Goal: Task Accomplishment & Management: Manage account settings

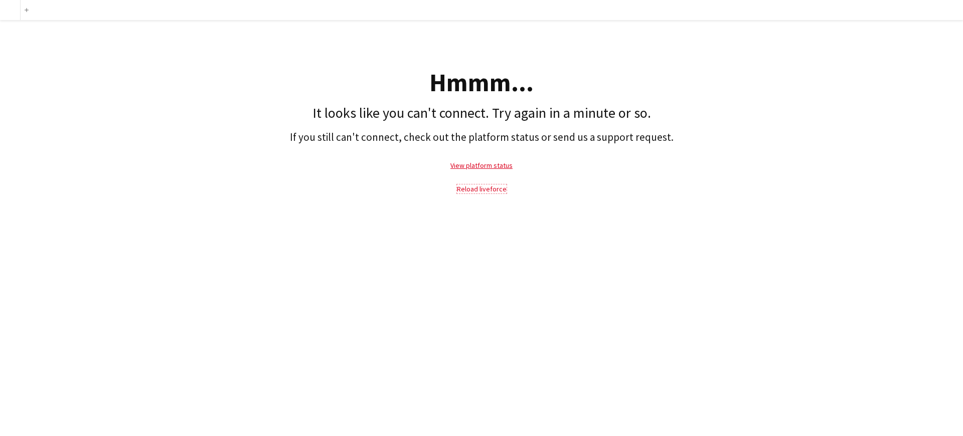
click at [483, 191] on link "Reload liveforce" at bounding box center [482, 189] width 50 height 9
click at [457, 185] on link "Reload liveforce" at bounding box center [482, 189] width 50 height 9
click at [483, 191] on link "Reload liveforce" at bounding box center [482, 189] width 50 height 9
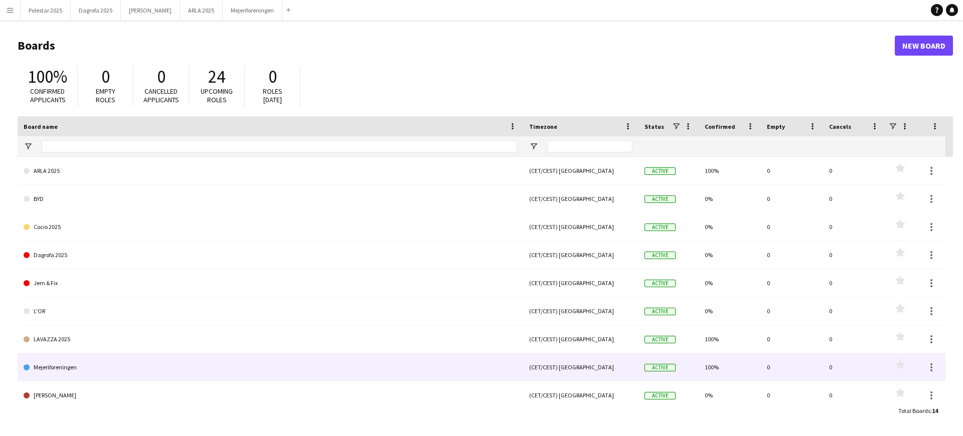
click at [138, 364] on link "Mejeriforeningen" at bounding box center [270, 367] width 493 height 28
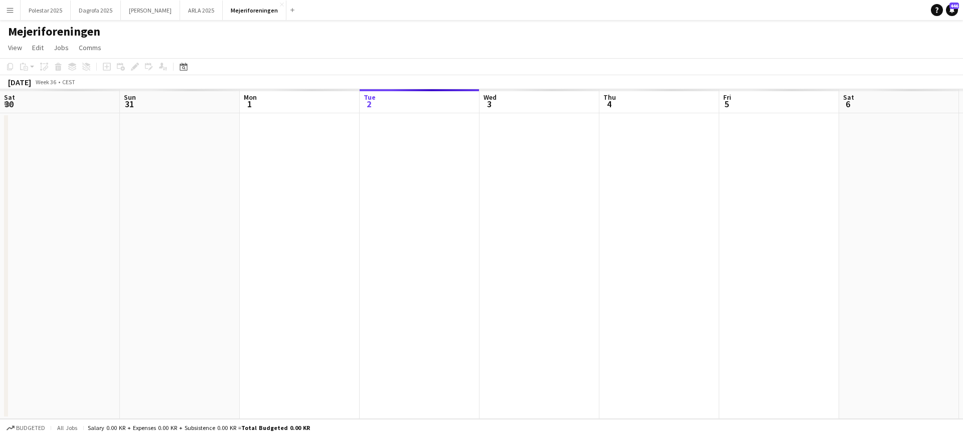
scroll to position [0, 240]
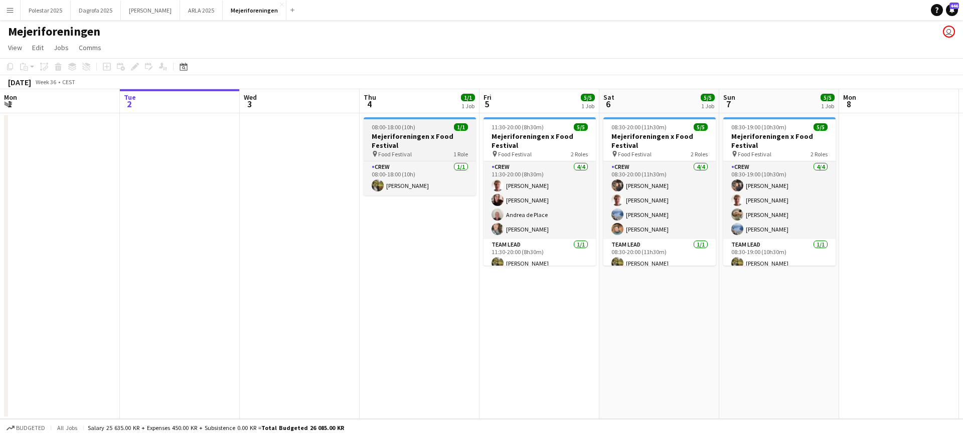
click at [424, 154] on div "pin Food Festival 1 Role" at bounding box center [419, 154] width 112 height 8
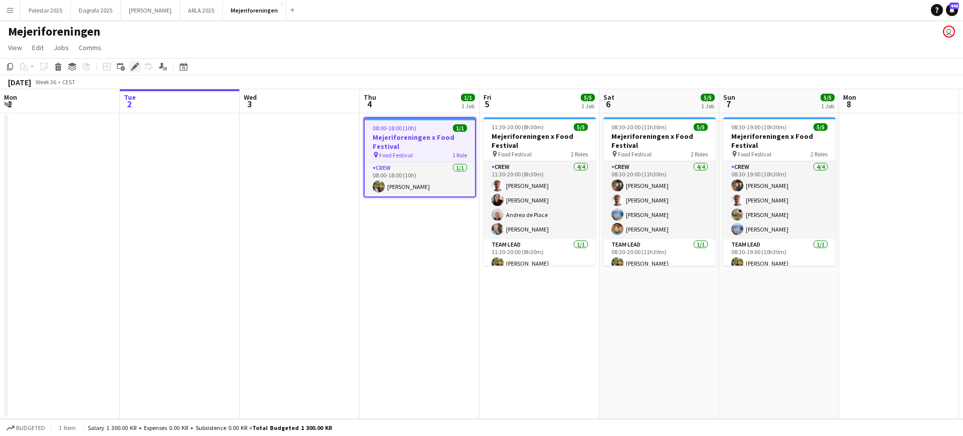
click at [131, 65] on icon "Edit" at bounding box center [135, 67] width 8 height 8
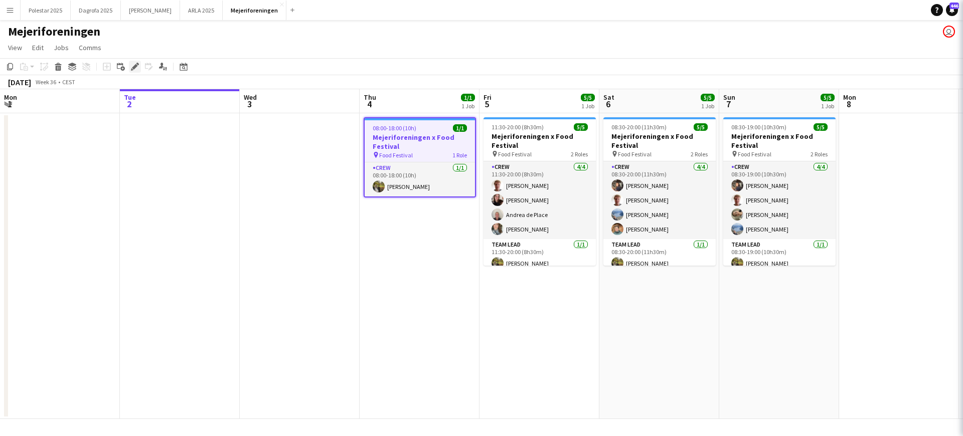
type input "**********"
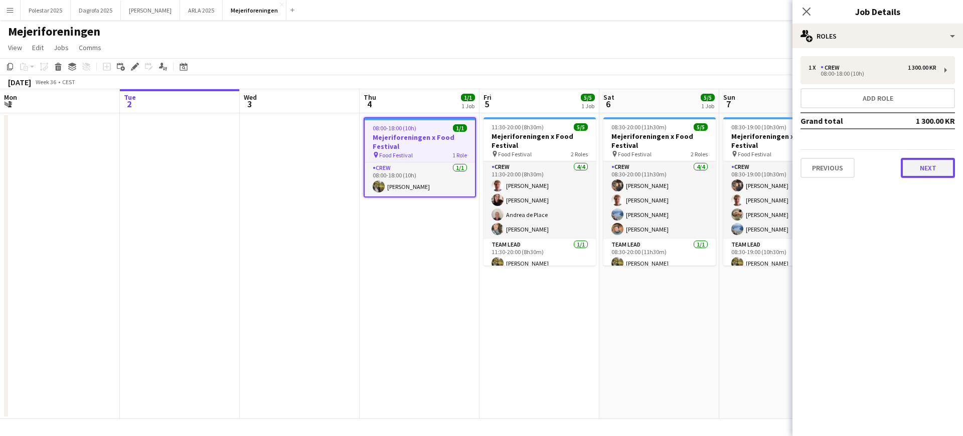
click at [924, 163] on button "Next" at bounding box center [927, 168] width 54 height 20
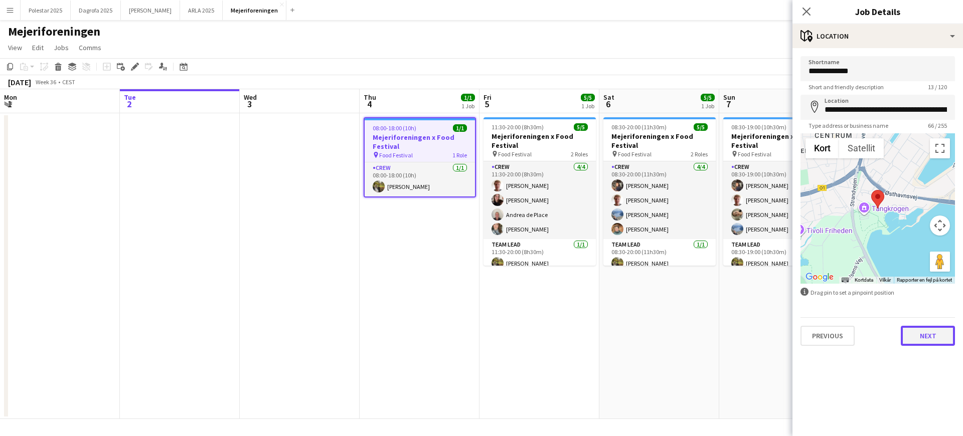
click at [918, 339] on button "Next" at bounding box center [927, 336] width 54 height 20
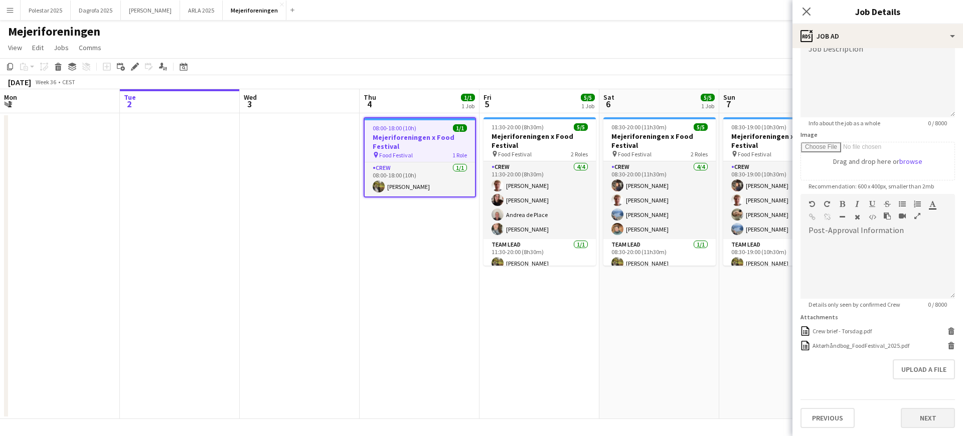
scroll to position [114, 0]
click at [947, 327] on icon "Delete" at bounding box center [951, 331] width 8 height 8
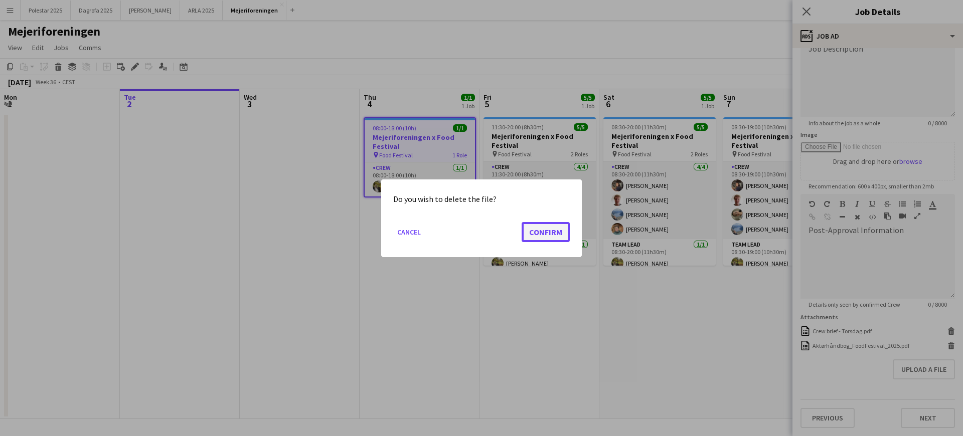
click at [553, 228] on button "Confirm" at bounding box center [545, 232] width 48 height 20
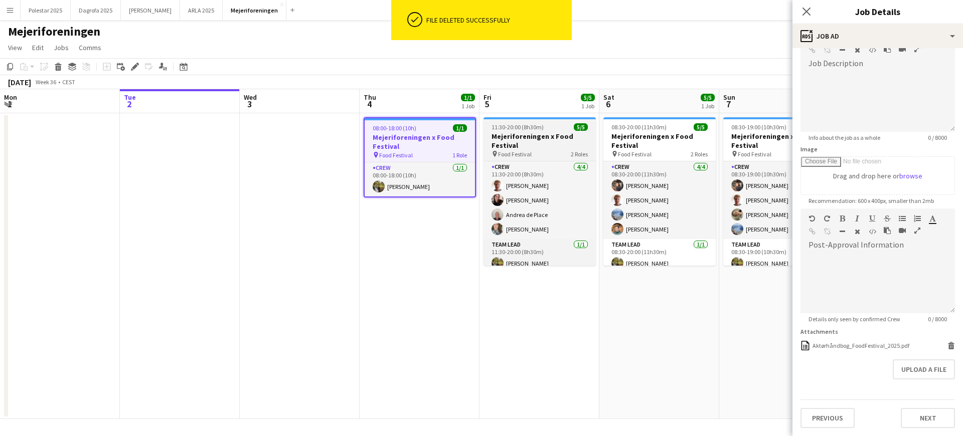
click at [539, 135] on h3 "Mejeriforeningen x Food Festival" at bounding box center [539, 141] width 112 height 18
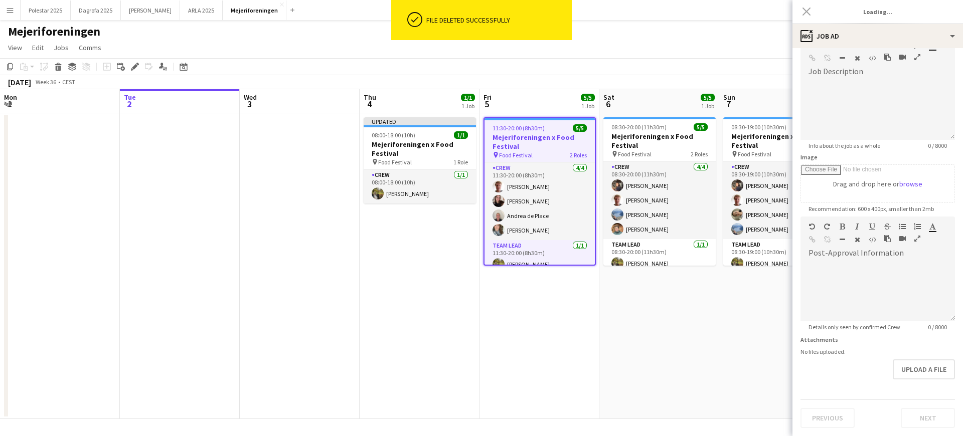
type input "**********"
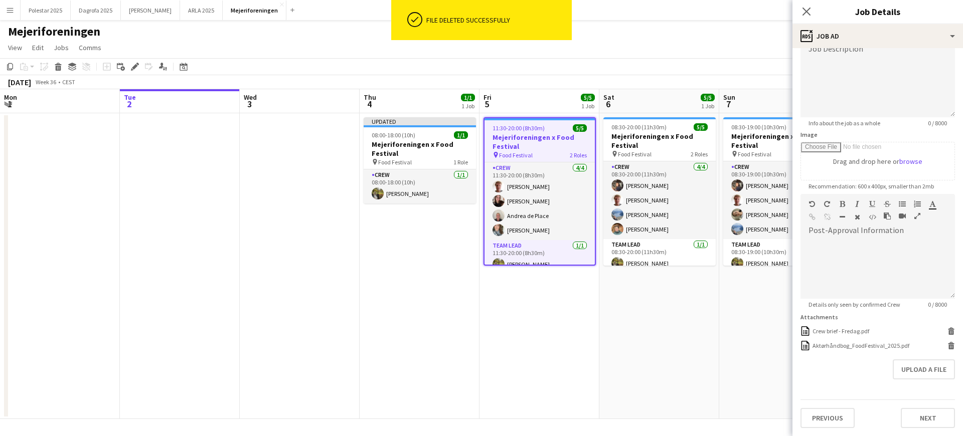
click at [947, 333] on form "**********" at bounding box center [877, 201] width 170 height 454
click at [938, 329] on div "Crew brief - Fredag.pdf Crew brief - Fredag.pdf [GEOGRAPHIC_DATA]" at bounding box center [877, 331] width 154 height 10
click at [949, 330] on icon at bounding box center [951, 332] width 5 height 5
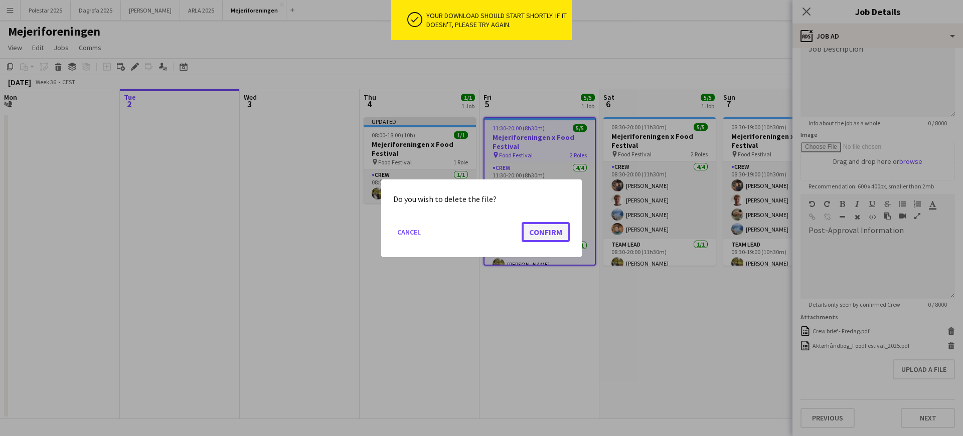
click at [561, 232] on button "Confirm" at bounding box center [545, 232] width 48 height 20
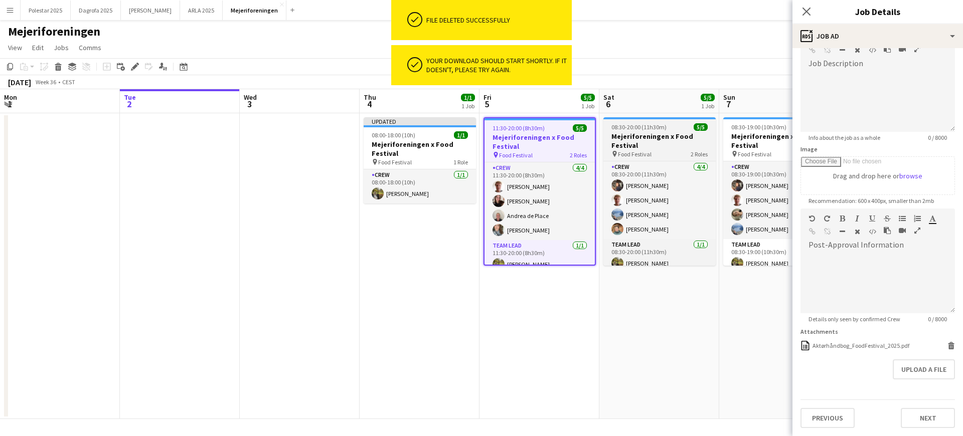
click at [654, 143] on h3 "Mejeriforeningen x Food Festival" at bounding box center [659, 141] width 112 height 18
type input "**********"
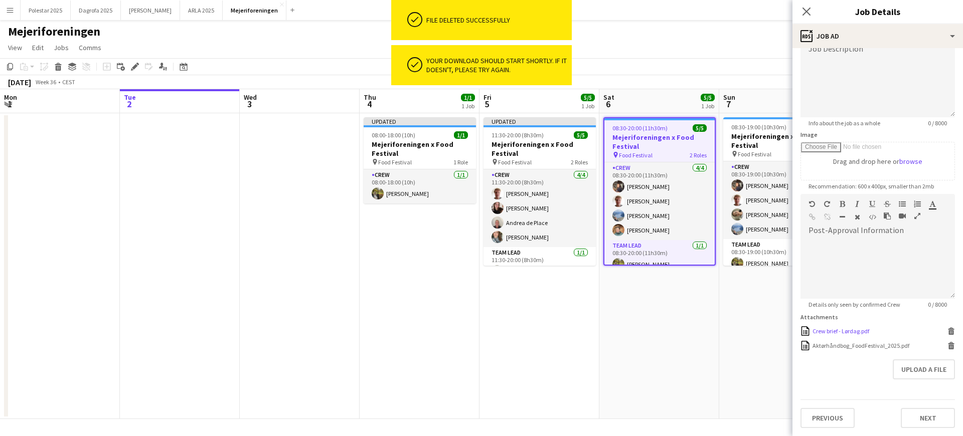
click at [949, 331] on icon at bounding box center [951, 332] width 5 height 5
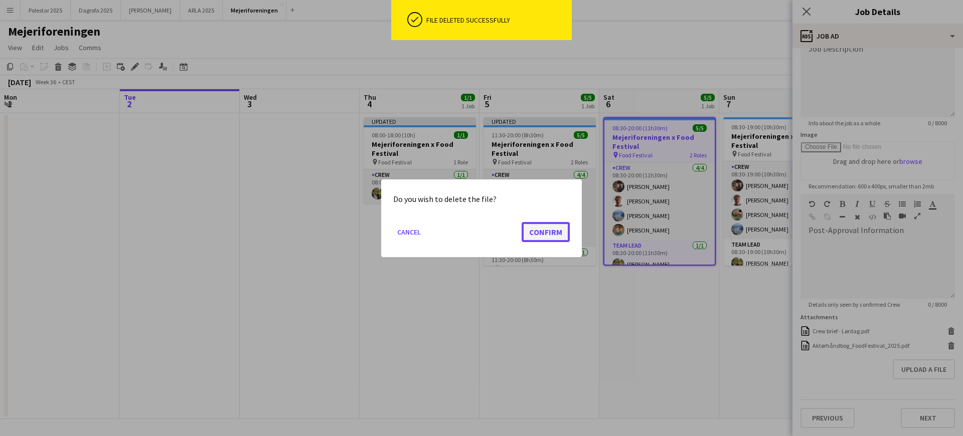
click at [523, 225] on button "Confirm" at bounding box center [545, 232] width 48 height 20
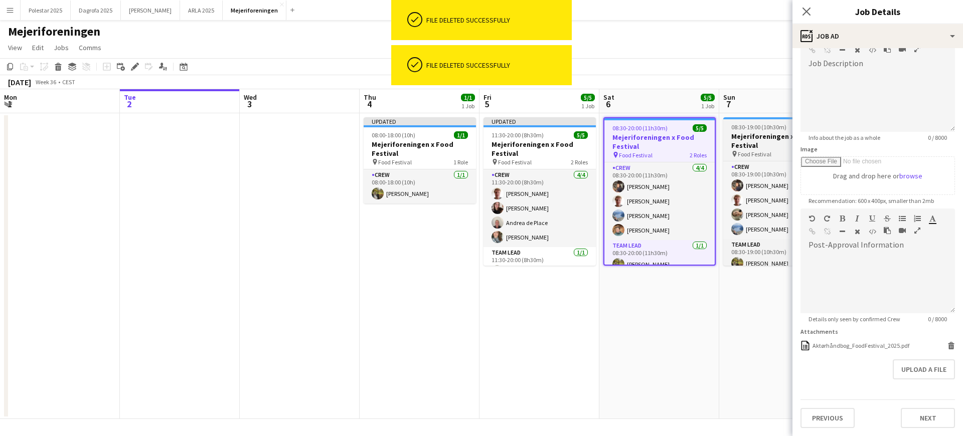
click at [741, 123] on span "08:30-19:00 (10h30m)" at bounding box center [758, 127] width 55 height 8
type input "**********"
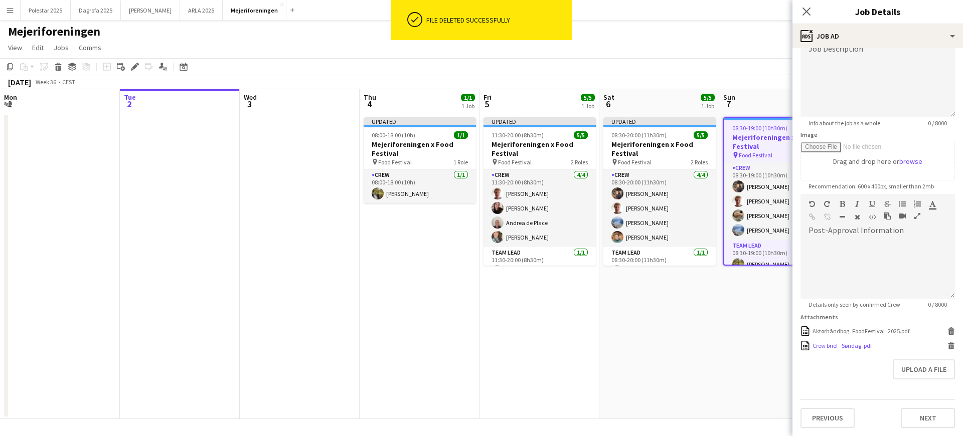
click at [948, 344] on icon at bounding box center [951, 343] width 7 height 3
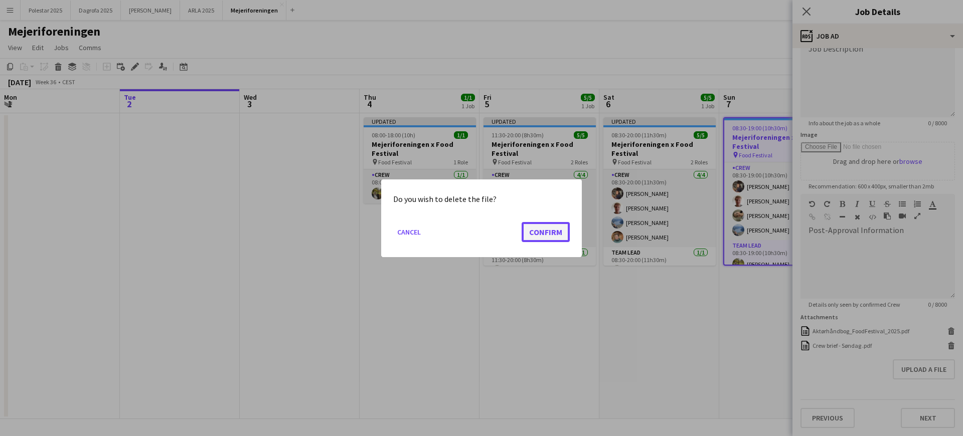
click at [534, 231] on button "Confirm" at bounding box center [545, 232] width 48 height 20
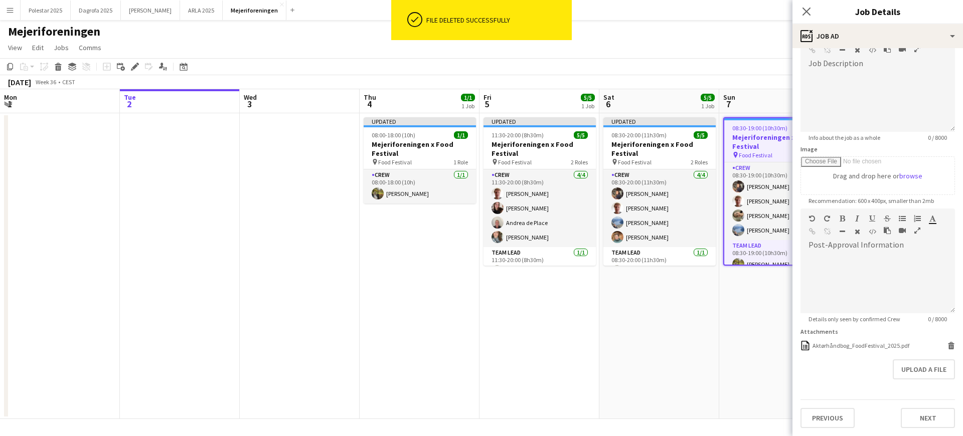
scroll to position [68, 0]
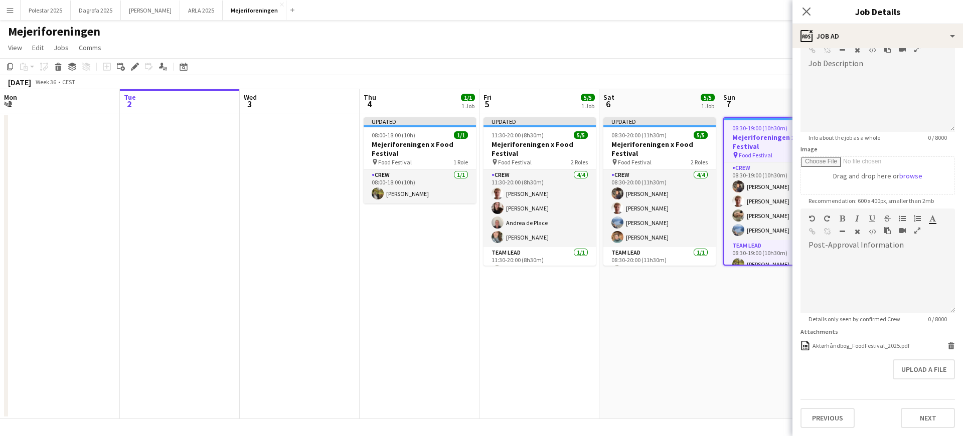
click at [384, 321] on app-date-cell "Updated 08:00-18:00 (10h) 1/1 Mejeriforeningen x Food Festival pin Food Festiva…" at bounding box center [419, 266] width 120 height 306
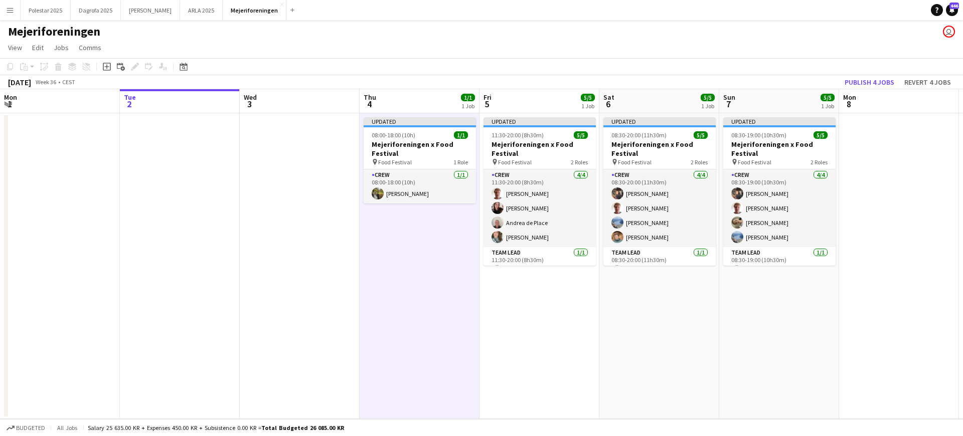
click at [432, 166] on app-job-card "Updated 08:00-18:00 (10h) 1/1 Mejeriforeningen x Food Festival pin Food Festiva…" at bounding box center [419, 160] width 112 height 86
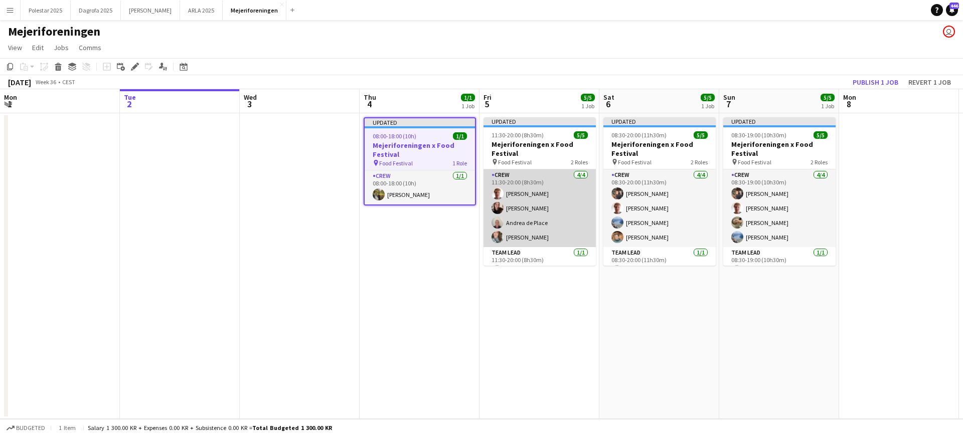
click at [555, 228] on app-card-role "Crew [DATE] 11:30-20:00 (8h30m) [PERSON_NAME] [PERSON_NAME] [PERSON_NAME] [PERS…" at bounding box center [539, 208] width 112 height 78
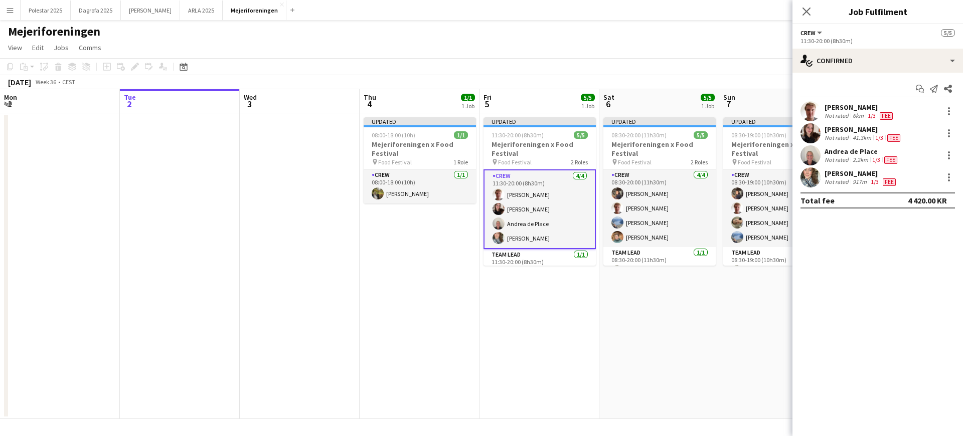
click at [633, 267] on app-date-cell "Updated 08:30-20:00 (11h30m) 5/5 Mejeriforeningen x Food Festival pin Food Fest…" at bounding box center [659, 266] width 120 height 306
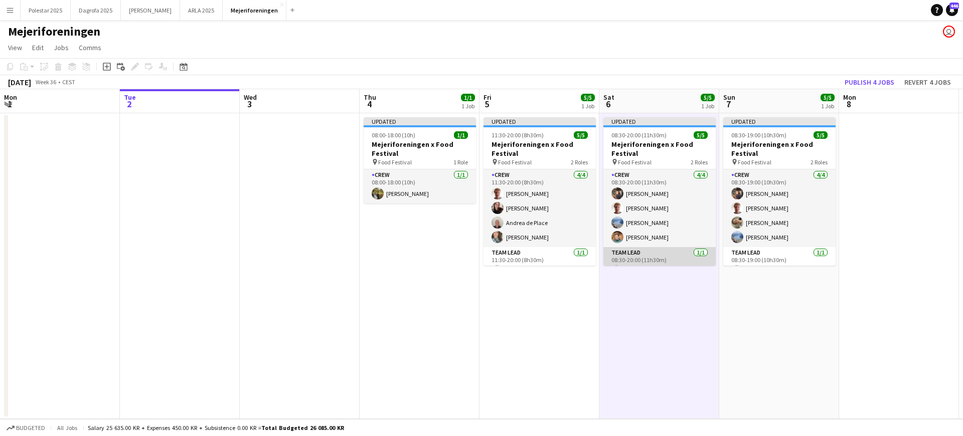
click at [643, 256] on app-card-role "Team Lead [DATE] 08:30-20:00 (11h30m) [PERSON_NAME]" at bounding box center [659, 264] width 112 height 34
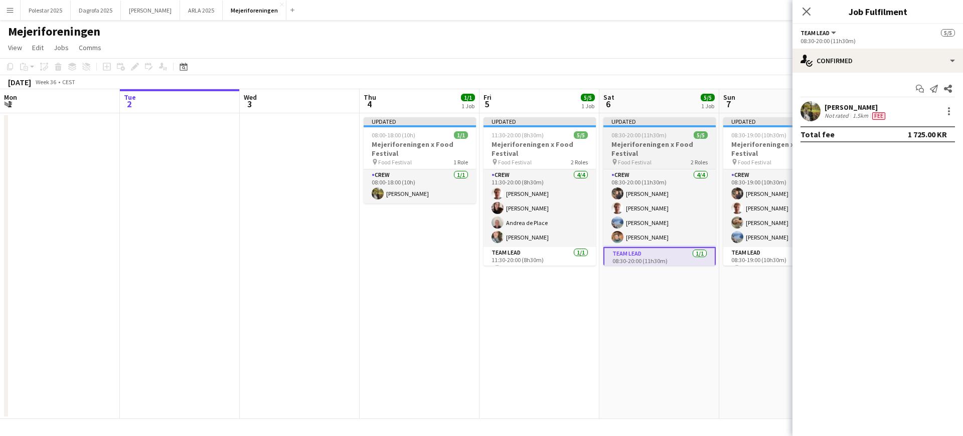
click at [666, 148] on h3 "Mejeriforeningen x Food Festival" at bounding box center [659, 149] width 112 height 18
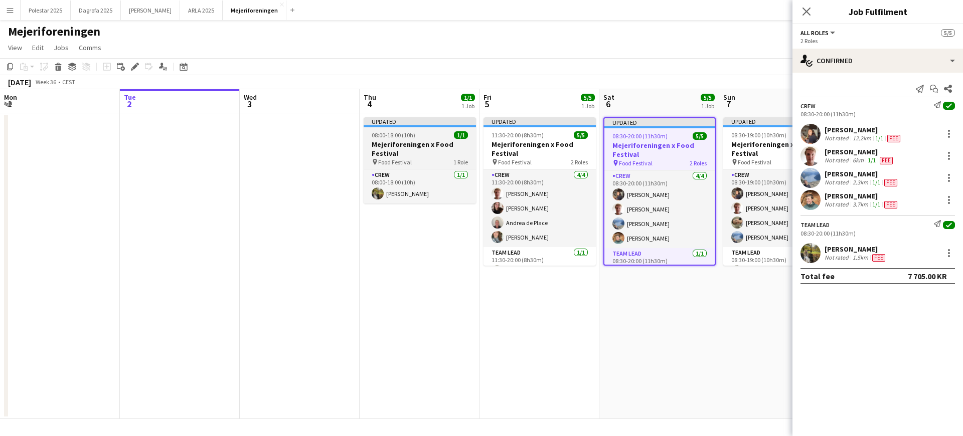
click at [413, 138] on span "08:00-18:00 (10h)" at bounding box center [394, 135] width 44 height 8
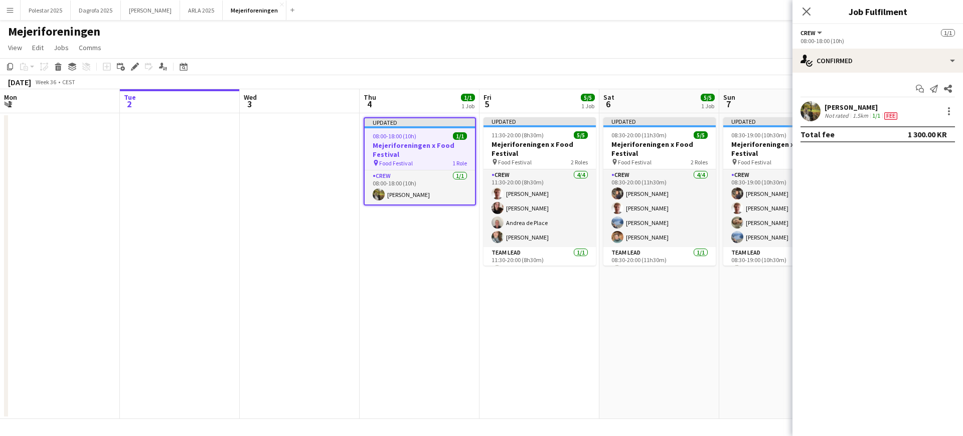
click at [389, 131] on app-job-card "Updated 08:00-18:00 (10h) 1/1 Mejeriforeningen x Food Festival pin Food Festiva…" at bounding box center [419, 161] width 112 height 88
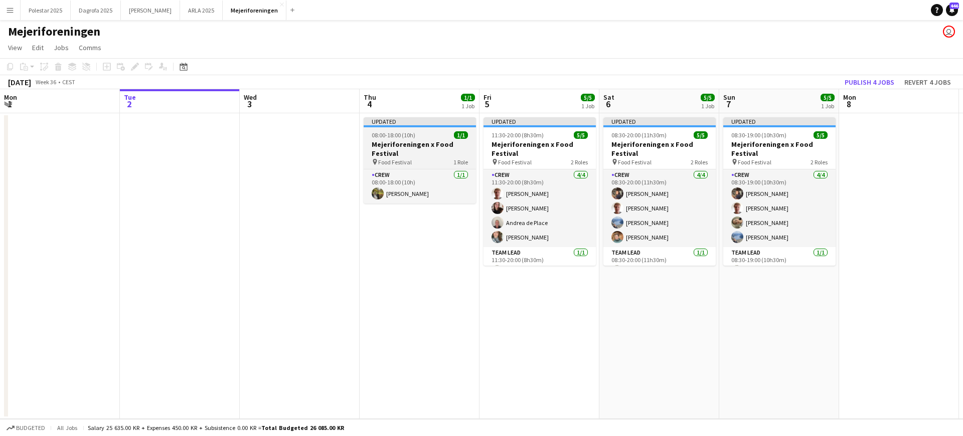
click at [389, 131] on span "08:00-18:00 (10h)" at bounding box center [394, 135] width 44 height 8
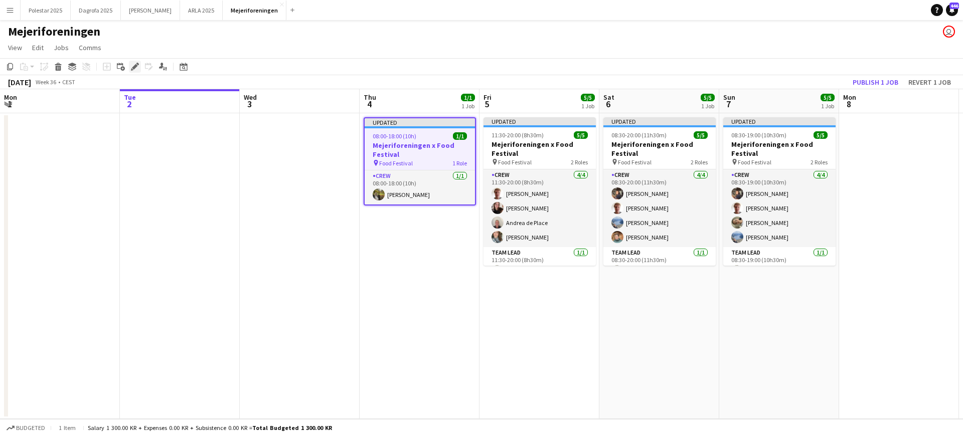
click at [136, 68] on icon "Edit" at bounding box center [135, 67] width 8 height 8
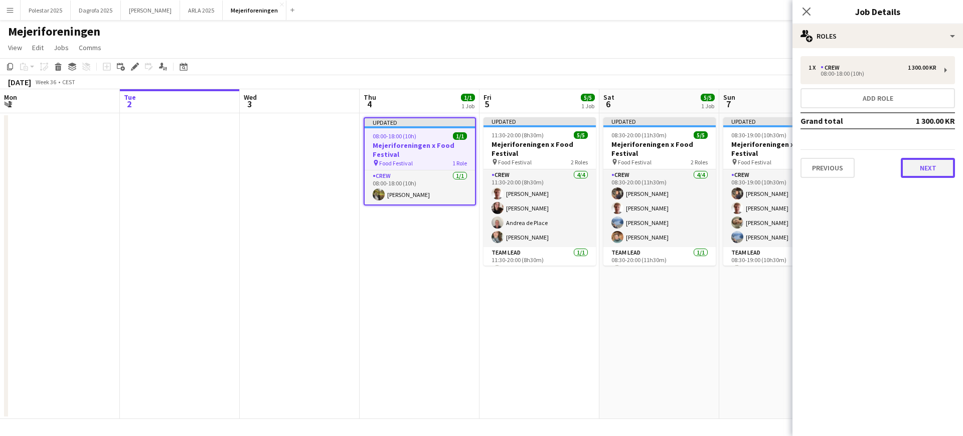
click at [927, 168] on button "Next" at bounding box center [927, 168] width 54 height 20
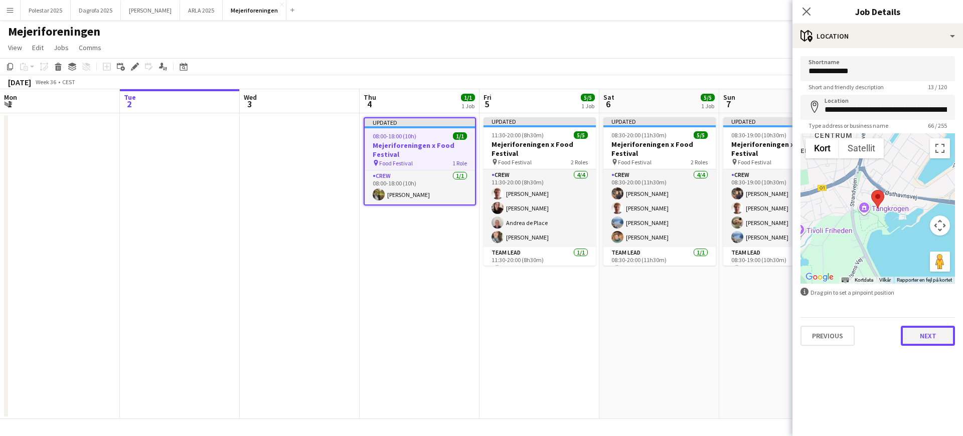
click at [929, 330] on button "Next" at bounding box center [927, 336] width 54 height 20
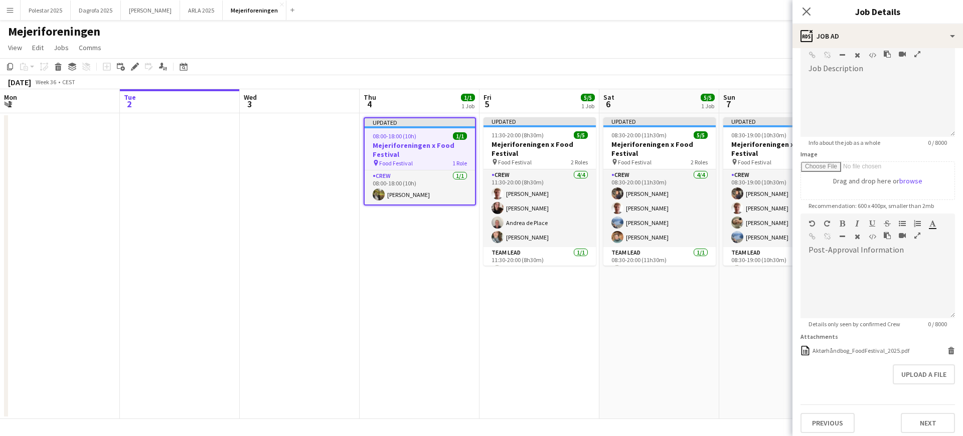
scroll to position [99, 0]
click at [913, 329] on form "**********" at bounding box center [877, 208] width 170 height 440
click at [913, 371] on button "Upload a file" at bounding box center [923, 369] width 62 height 20
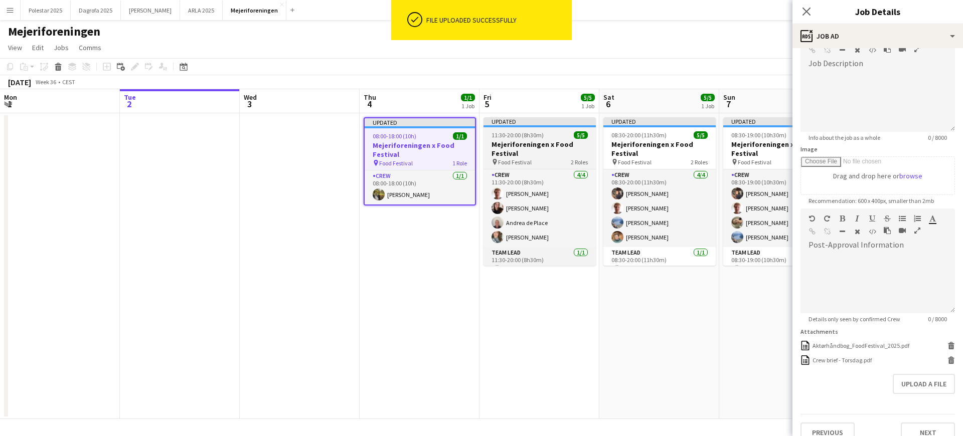
click at [563, 137] on div "11:30-20:00 (8h30m) 5/5" at bounding box center [539, 135] width 112 height 8
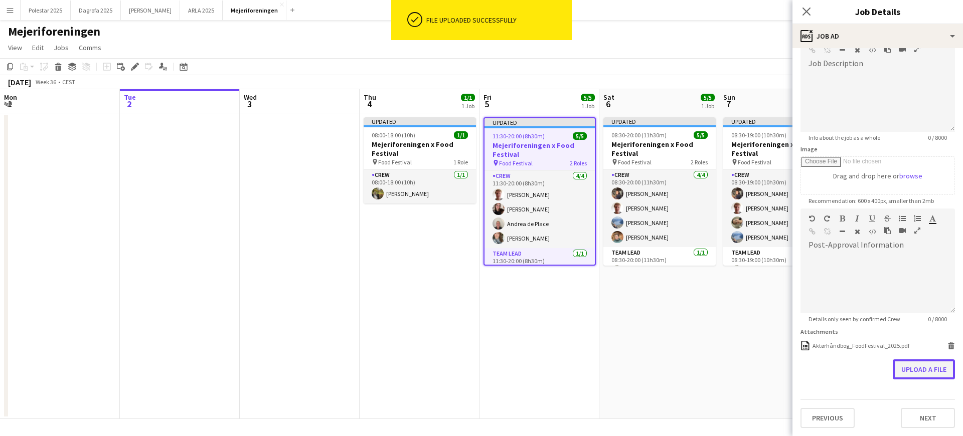
click at [925, 375] on button "Upload a file" at bounding box center [923, 369] width 62 height 20
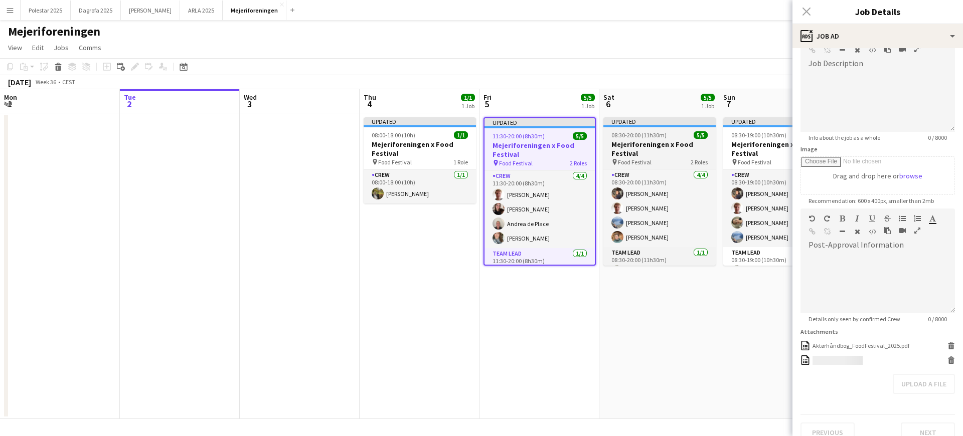
click at [666, 158] on div "pin Food Festival 2 Roles" at bounding box center [659, 162] width 112 height 8
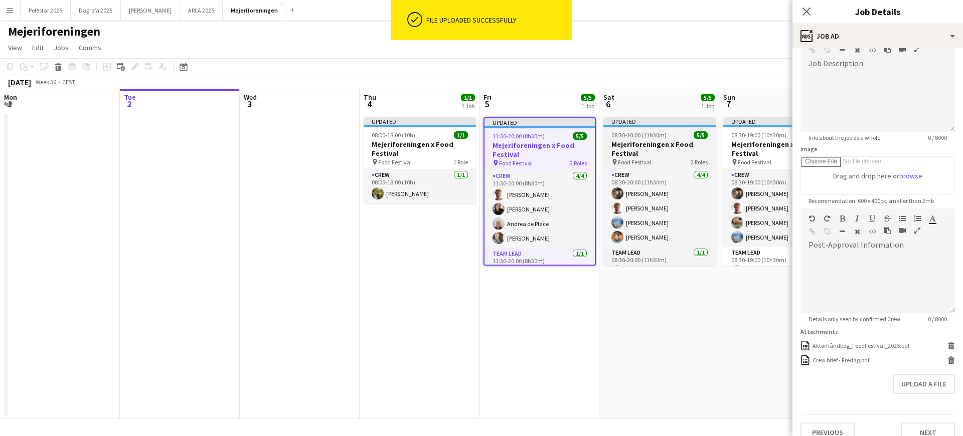
click at [675, 146] on h3 "Mejeriforeningen x Food Festival" at bounding box center [659, 149] width 112 height 18
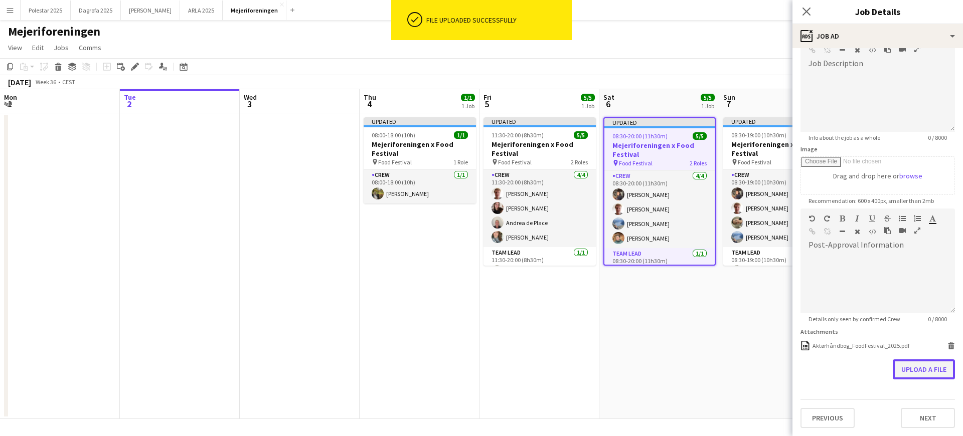
click at [924, 365] on button "Upload a file" at bounding box center [923, 369] width 62 height 20
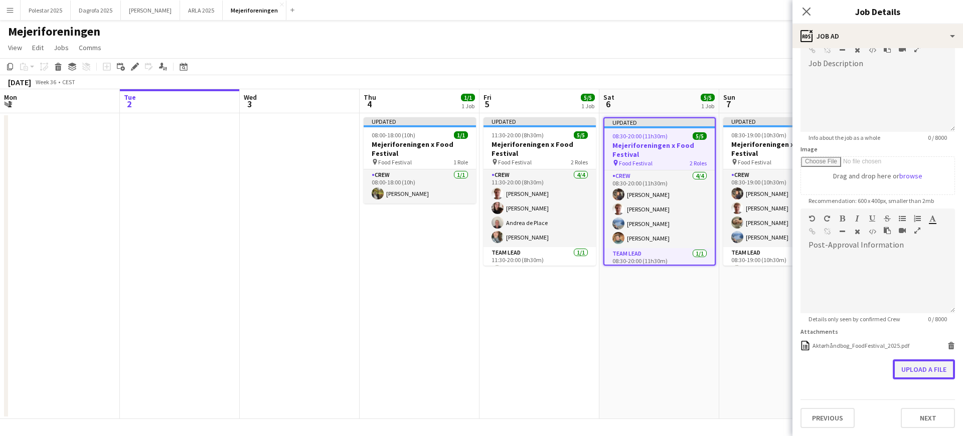
click at [910, 374] on button "Upload a file" at bounding box center [923, 369] width 62 height 20
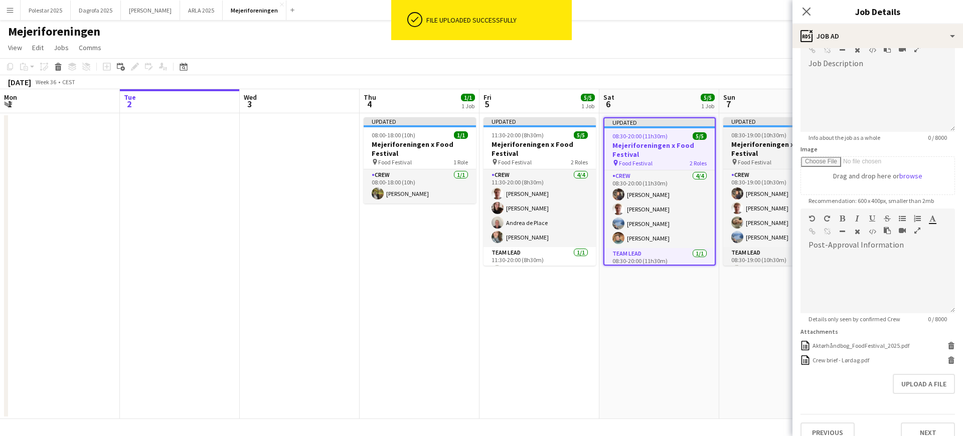
click at [760, 141] on h3 "Mejeriforeningen x Food Festival" at bounding box center [779, 149] width 112 height 18
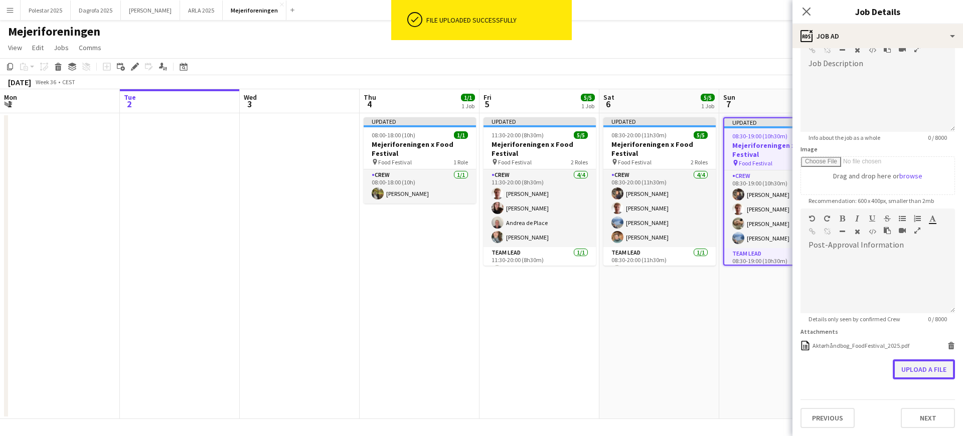
click at [907, 372] on button "Upload a file" at bounding box center [923, 369] width 62 height 20
click at [565, 341] on app-date-cell "Updated 11:30-20:00 (8h30m) 5/5 Mejeriforeningen x Food Festival pin Food Festi…" at bounding box center [539, 266] width 120 height 306
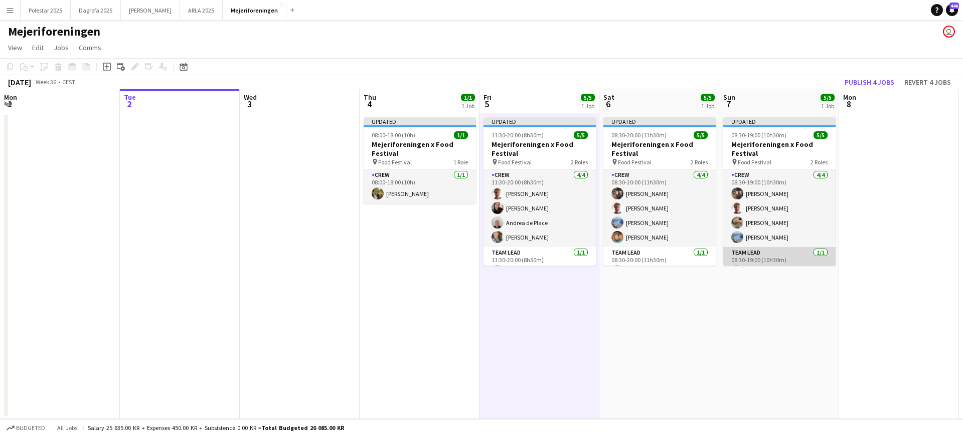
click at [788, 253] on app-card-role "Team Lead [DATE] 08:30-19:00 (10h30m) [PERSON_NAME]" at bounding box center [779, 264] width 112 height 34
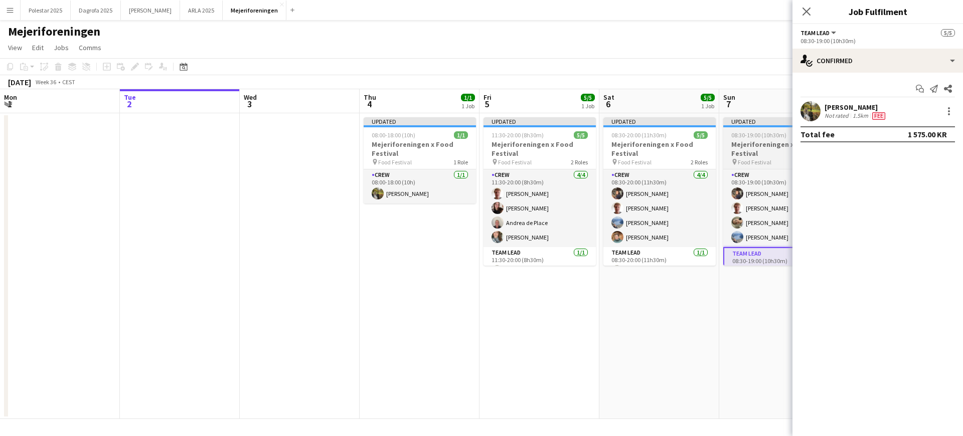
click at [762, 144] on h3 "Mejeriforeningen x Food Festival" at bounding box center [779, 149] width 112 height 18
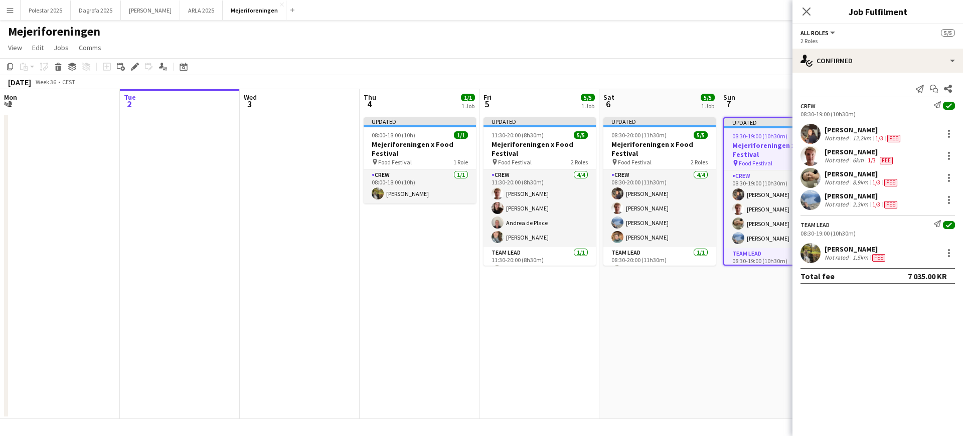
click at [753, 145] on h3 "Mejeriforeningen x Food Festival" at bounding box center [779, 150] width 110 height 18
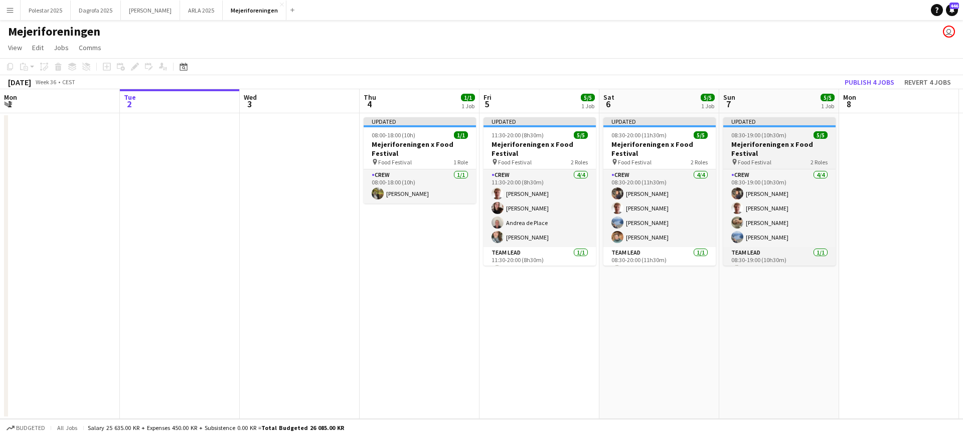
click at [753, 145] on h3 "Mejeriforeningen x Food Festival" at bounding box center [779, 149] width 112 height 18
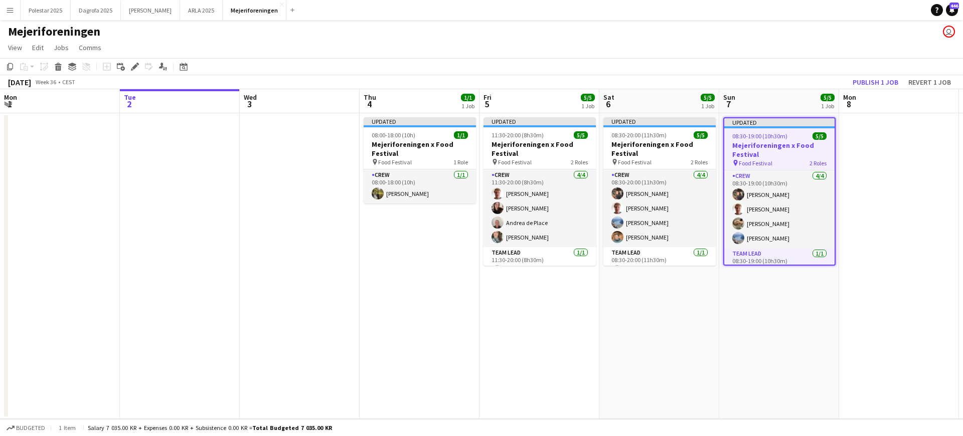
click at [762, 139] on span "08:30-19:00 (10h30m)" at bounding box center [759, 136] width 55 height 8
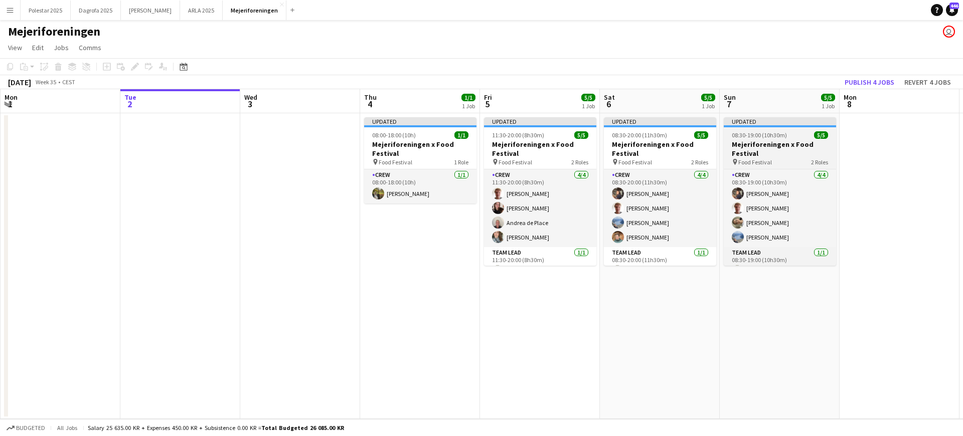
click at [762, 140] on h3 "Mejeriforeningen x Food Festival" at bounding box center [779, 149] width 112 height 18
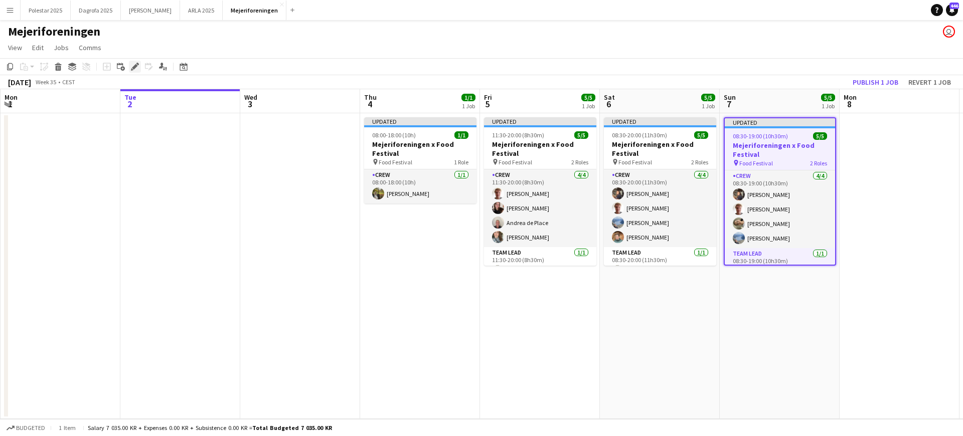
click at [135, 65] on icon at bounding box center [135, 67] width 6 height 6
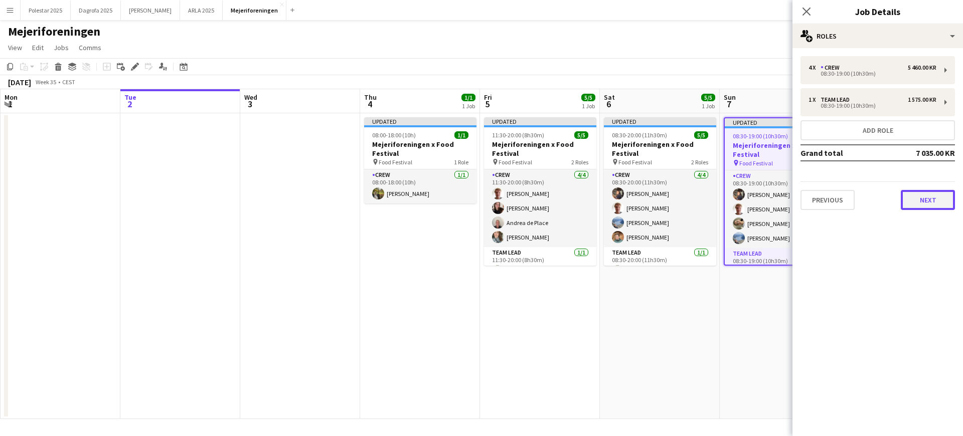
click at [945, 207] on button "Next" at bounding box center [927, 200] width 54 height 20
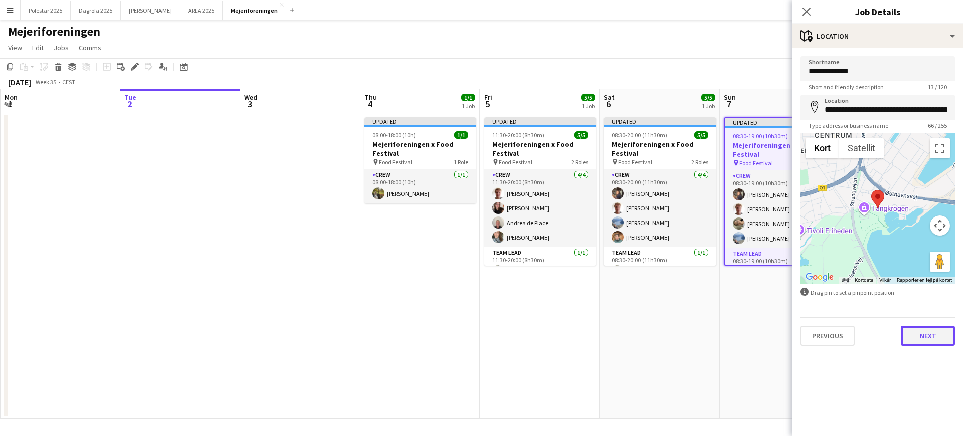
click at [923, 331] on button "Next" at bounding box center [927, 336] width 54 height 20
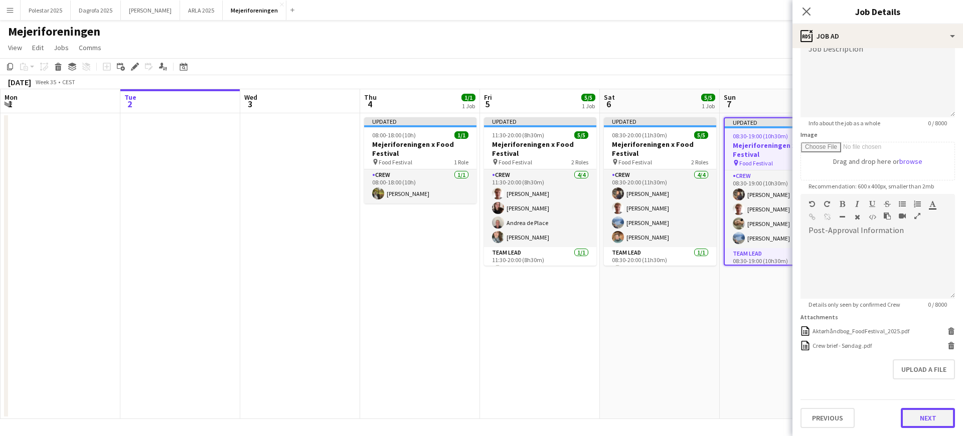
scroll to position [82, 0]
click at [937, 382] on form "**********" at bounding box center [877, 201] width 170 height 454
click at [904, 420] on button "Next" at bounding box center [927, 418] width 54 height 20
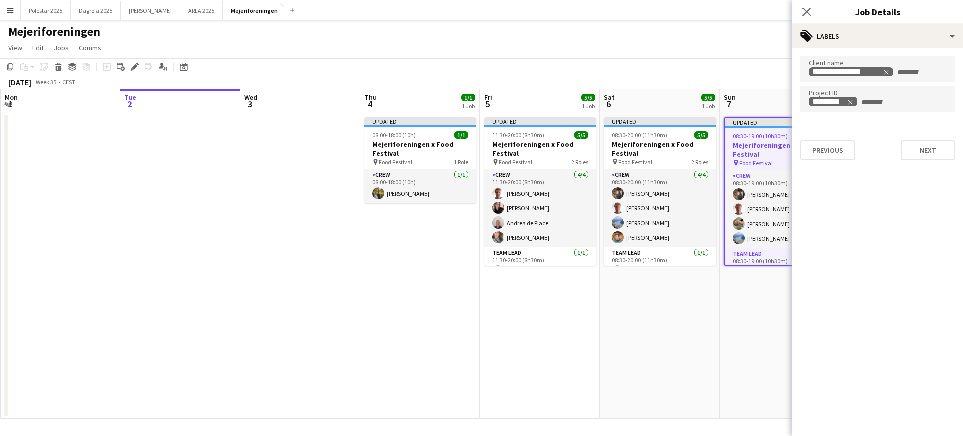
scroll to position [0, 0]
click at [809, 8] on icon "Close pop-in" at bounding box center [806, 12] width 10 height 10
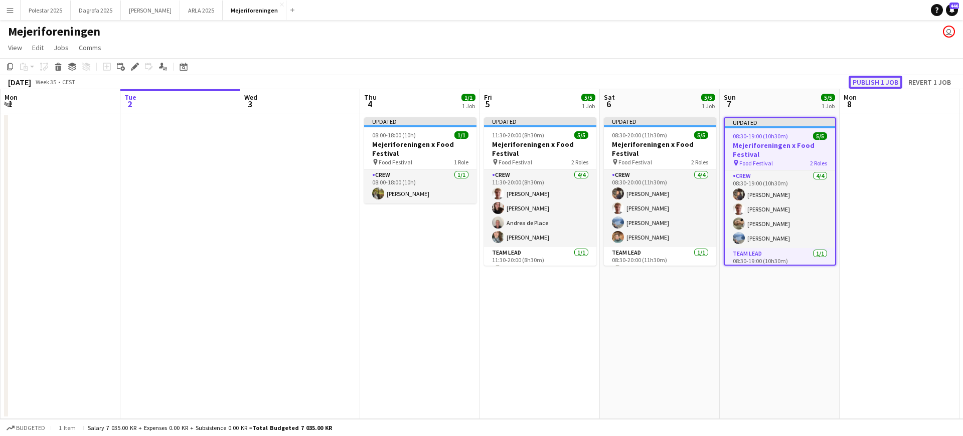
click at [879, 83] on button "Publish 1 job" at bounding box center [875, 82] width 54 height 13
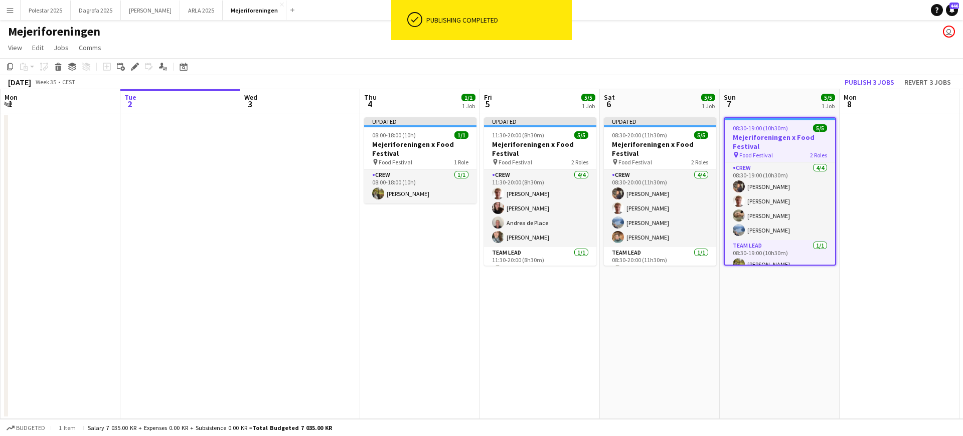
click at [673, 104] on app-board-header-date "Sat 6 5/5 1 Job" at bounding box center [660, 101] width 120 height 24
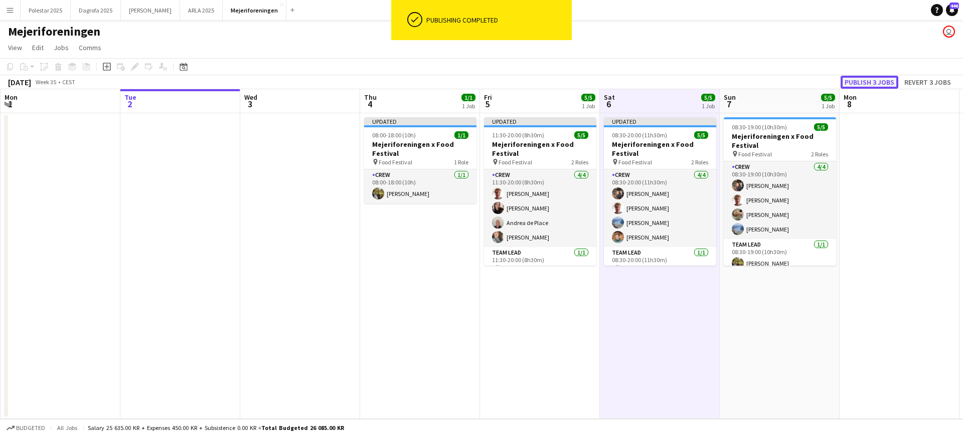
click at [877, 80] on button "Publish 3 jobs" at bounding box center [869, 82] width 58 height 13
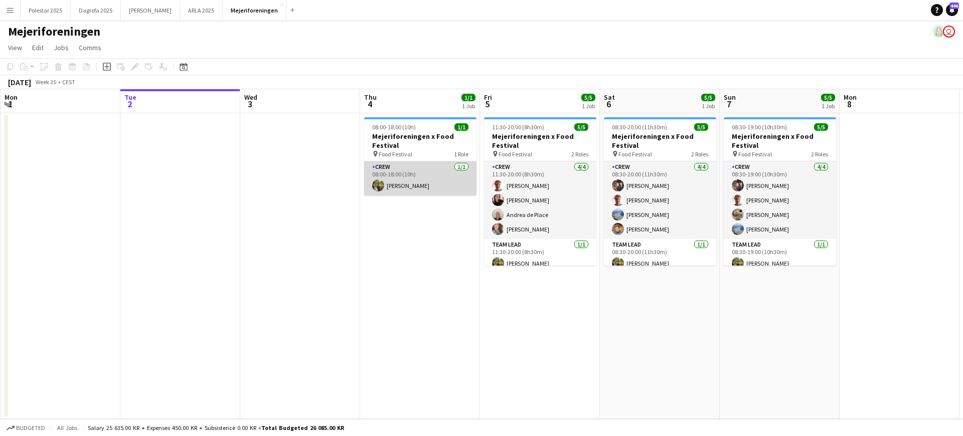
click at [403, 177] on app-card-role "Crew [DATE] 08:00-18:00 (10h) [PERSON_NAME]" at bounding box center [420, 178] width 112 height 34
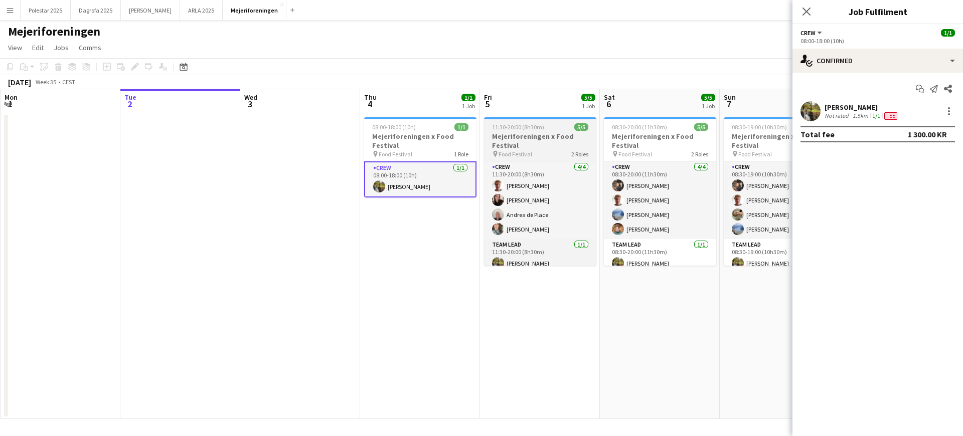
click at [543, 145] on h3 "Mejeriforeningen x Food Festival" at bounding box center [540, 141] width 112 height 18
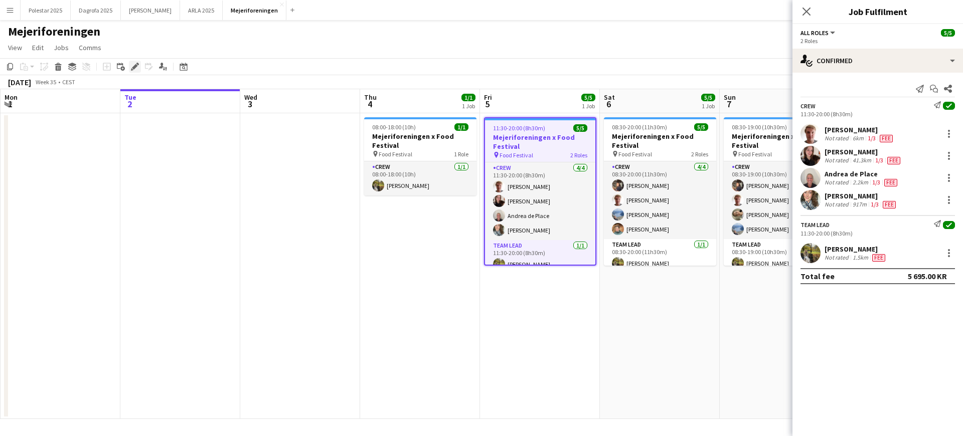
click at [133, 68] on icon at bounding box center [135, 67] width 6 height 6
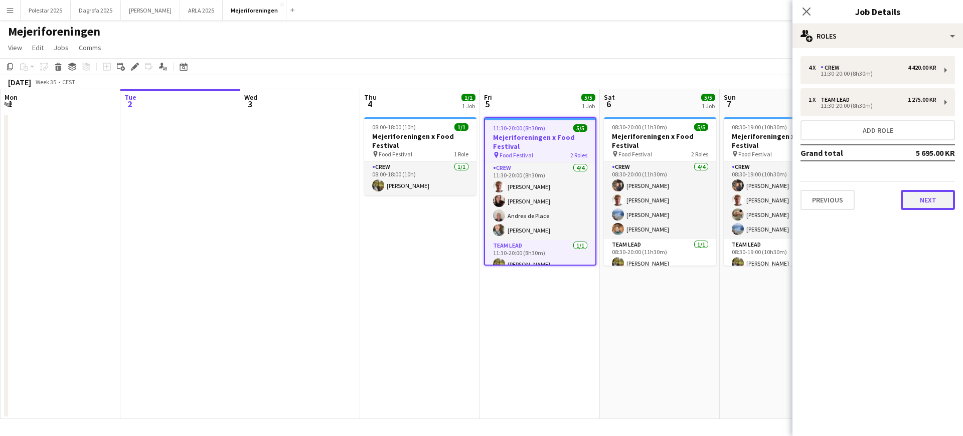
click at [926, 203] on button "Next" at bounding box center [927, 200] width 54 height 20
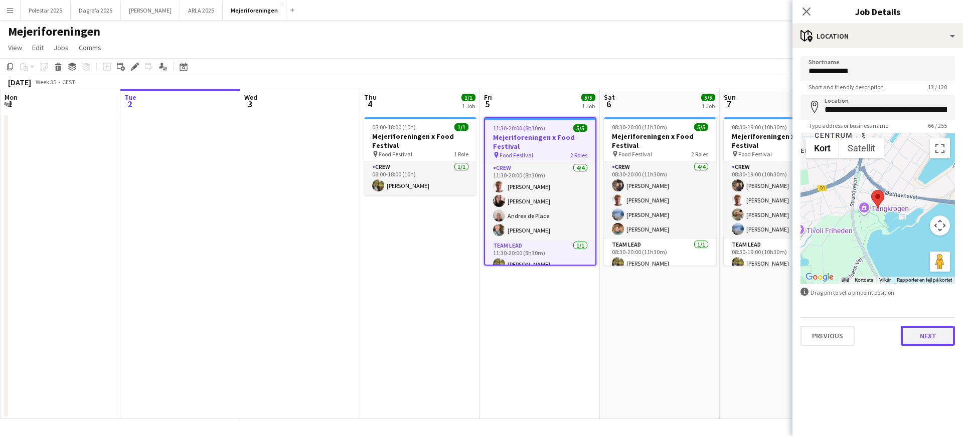
click at [925, 338] on button "Next" at bounding box center [927, 336] width 54 height 20
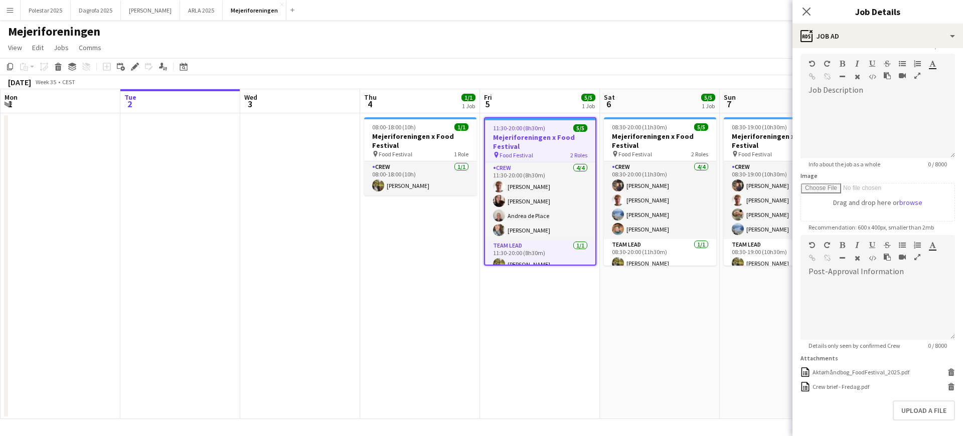
scroll to position [114, 0]
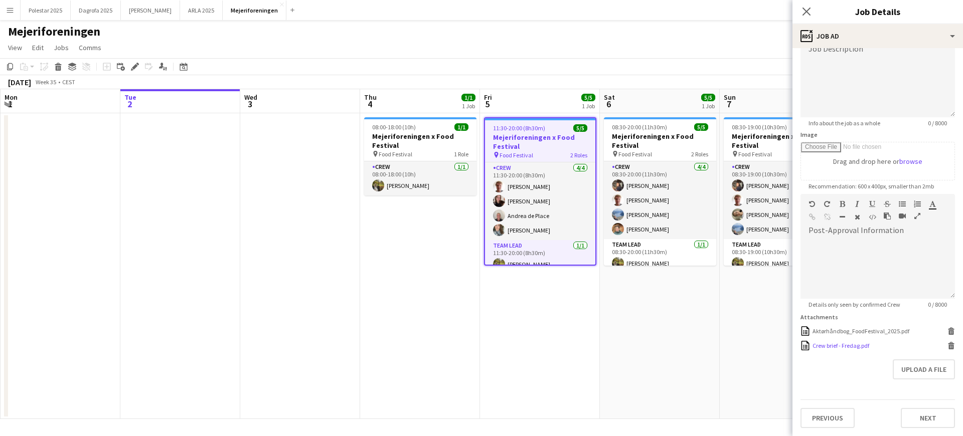
click at [949, 345] on icon at bounding box center [951, 347] width 5 height 5
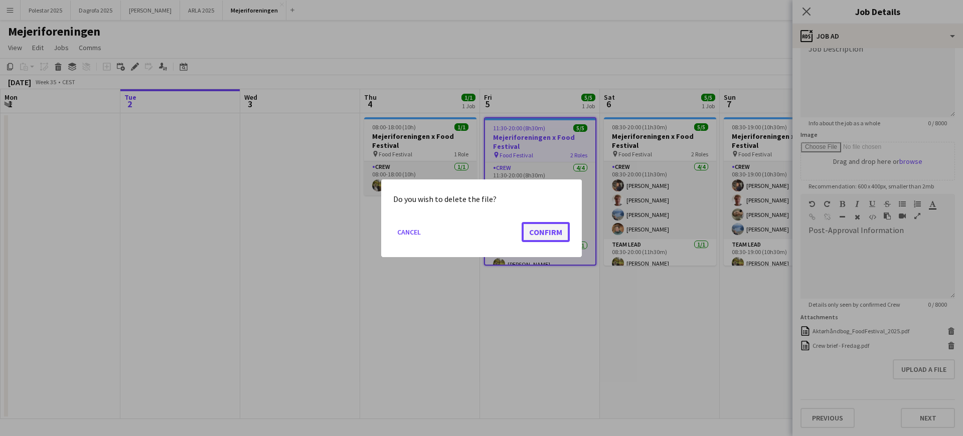
click at [537, 223] on button "Confirm" at bounding box center [545, 232] width 48 height 20
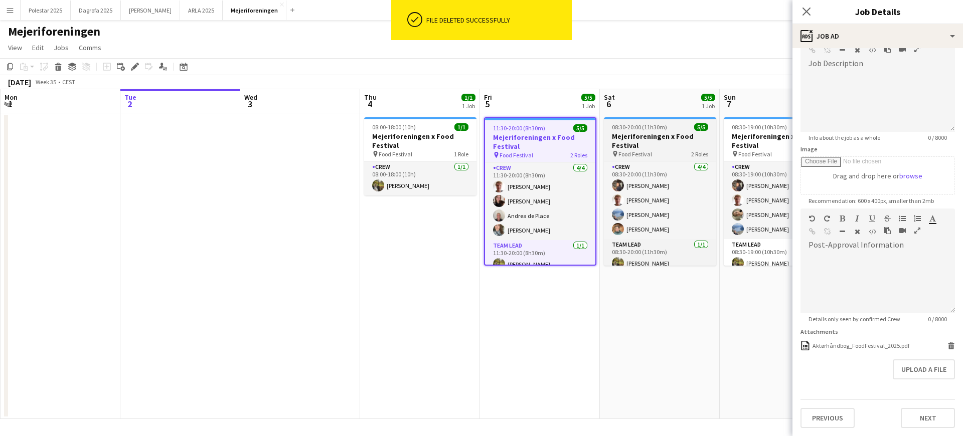
click at [645, 143] on h3 "Mejeriforeningen x Food Festival" at bounding box center [660, 141] width 112 height 18
type input "**********"
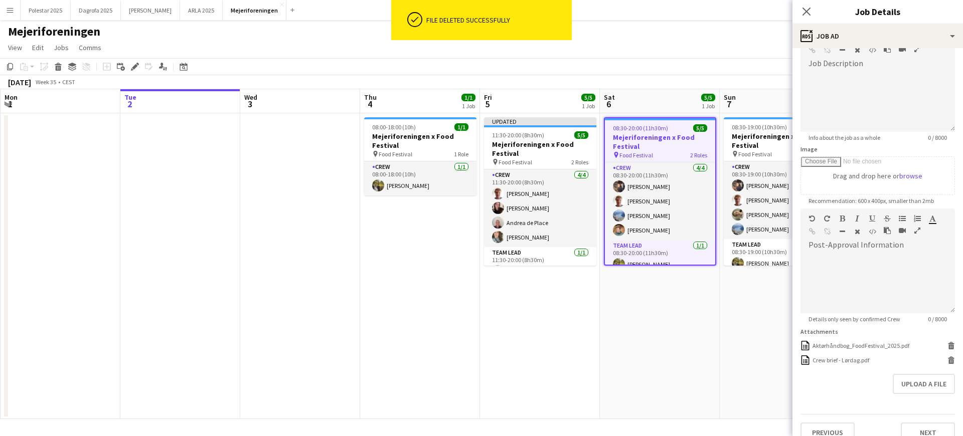
scroll to position [82, 0]
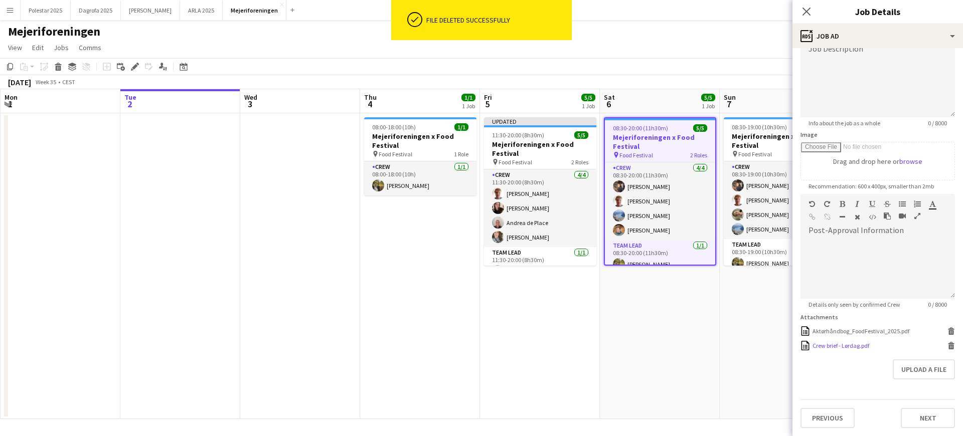
click at [863, 348] on div "Crew brief - Lørdag.pdf" at bounding box center [840, 346] width 57 height 8
click at [947, 348] on icon "Delete" at bounding box center [951, 346] width 8 height 8
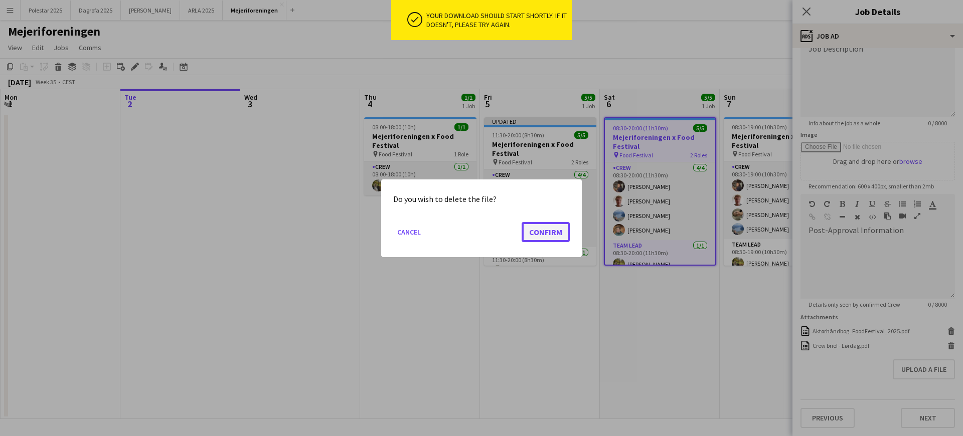
click at [553, 236] on button "Confirm" at bounding box center [545, 232] width 48 height 20
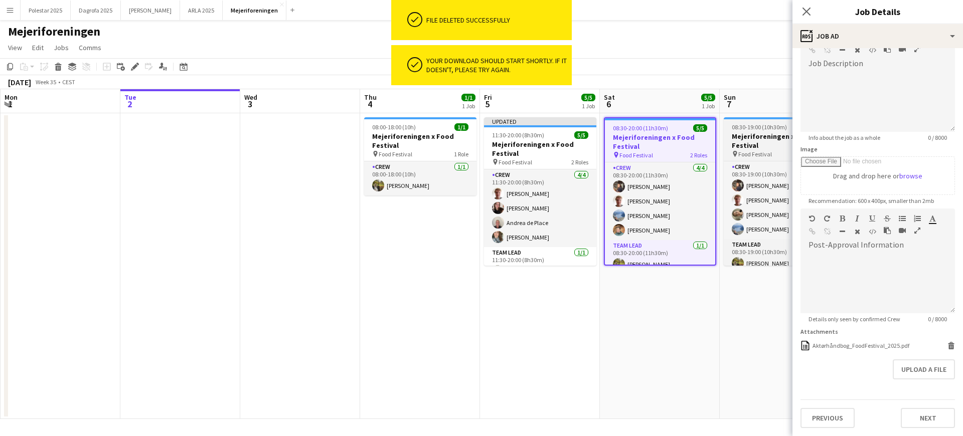
click at [738, 134] on h3 "Mejeriforeningen x Food Festival" at bounding box center [779, 141] width 112 height 18
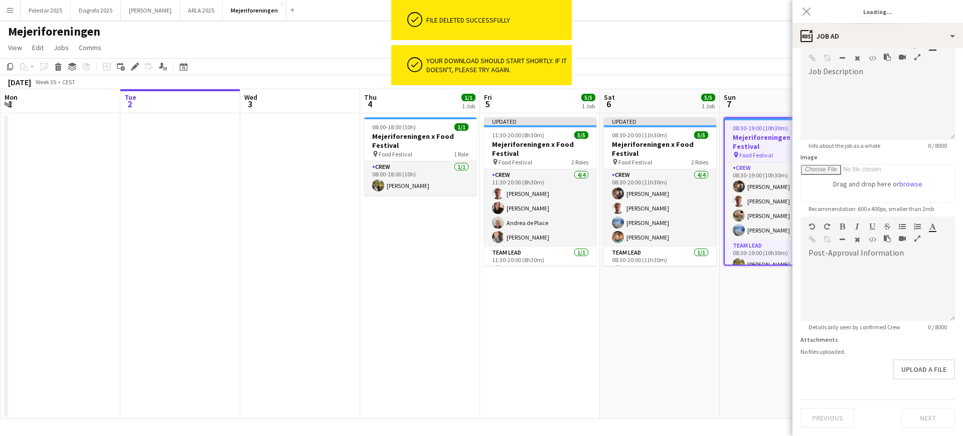
type input "**********"
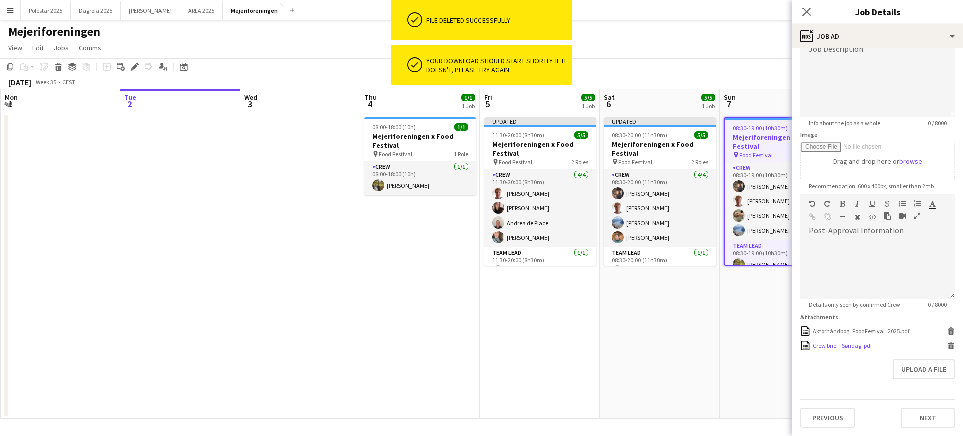
click at [947, 347] on icon "Delete" at bounding box center [951, 346] width 8 height 8
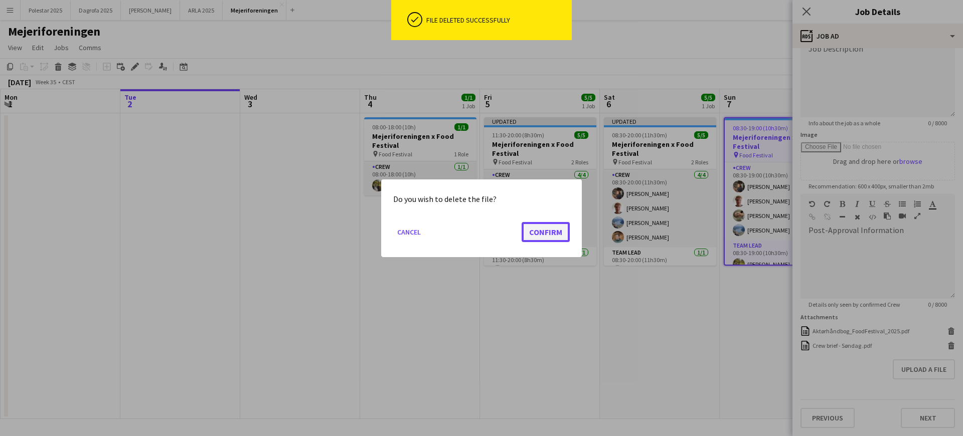
click at [548, 234] on button "Confirm" at bounding box center [545, 232] width 48 height 20
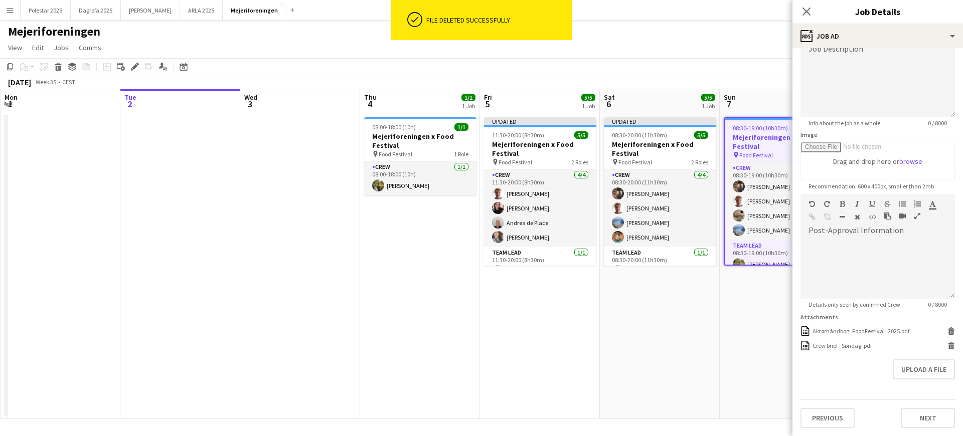
scroll to position [68, 0]
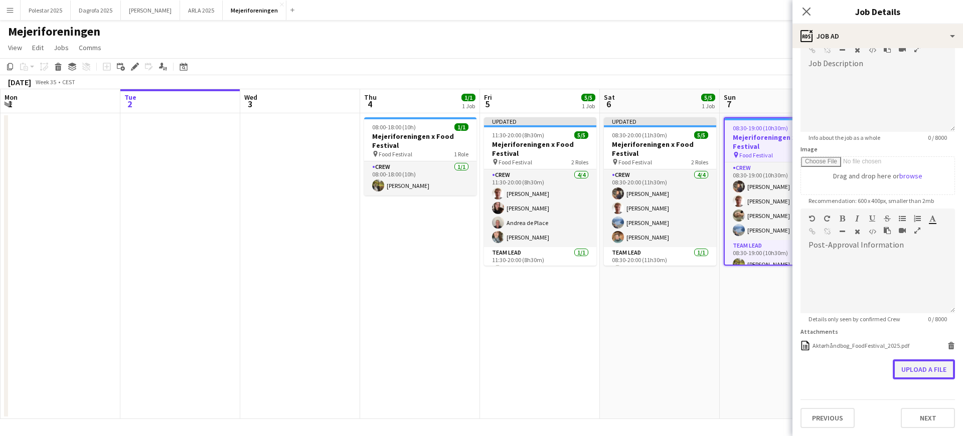
click at [907, 370] on button "Upload a file" at bounding box center [923, 369] width 62 height 20
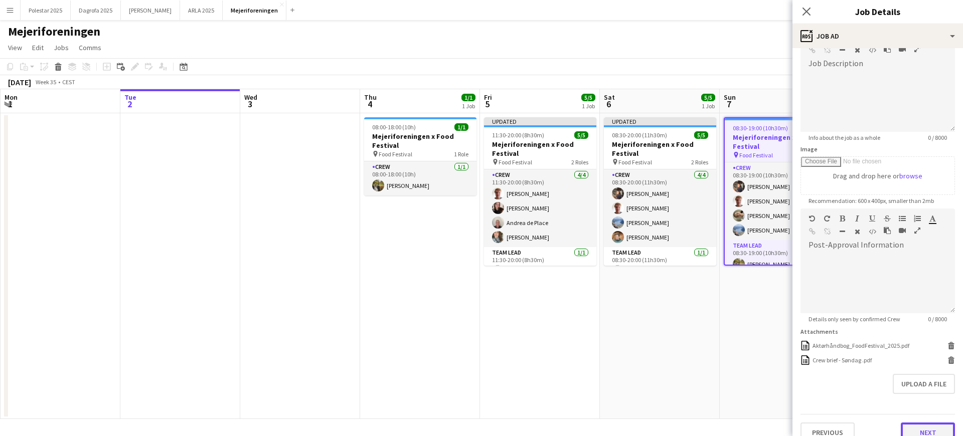
click at [921, 432] on button "Next" at bounding box center [927, 433] width 54 height 20
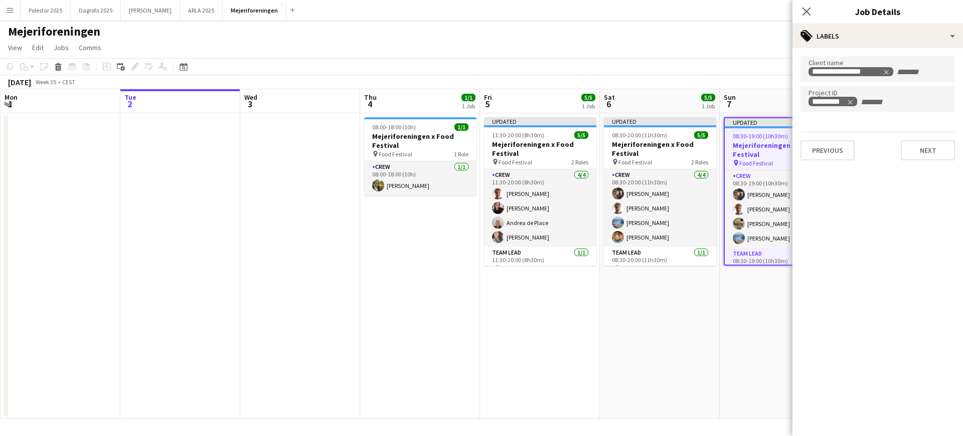
scroll to position [0, 0]
click at [804, 11] on icon "Close pop-in" at bounding box center [806, 12] width 10 height 10
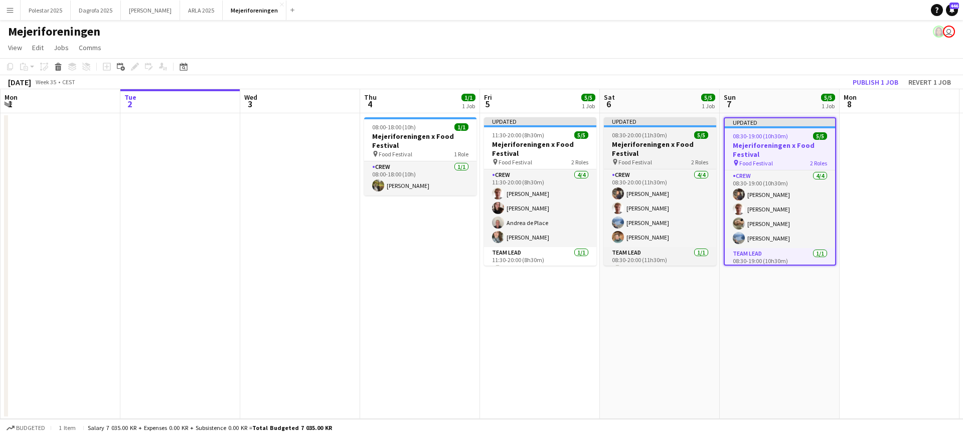
click at [661, 138] on span "08:30-20:00 (11h30m)" at bounding box center [639, 135] width 55 height 8
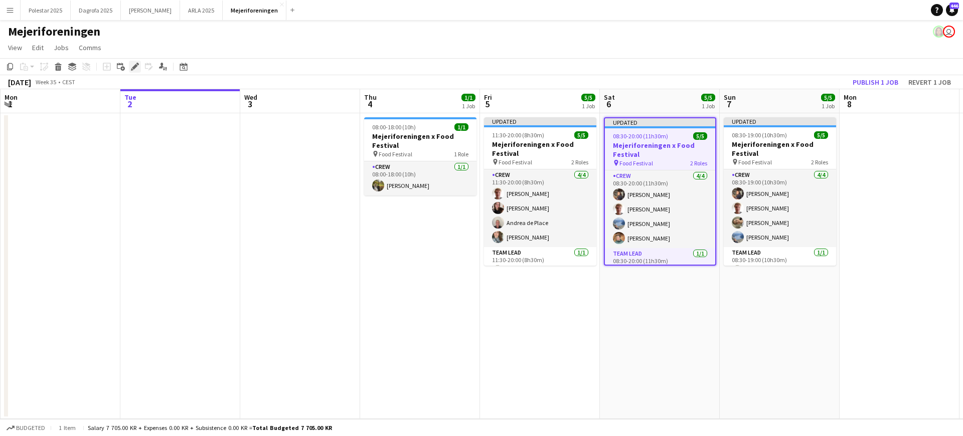
click at [134, 66] on icon at bounding box center [135, 67] width 6 height 6
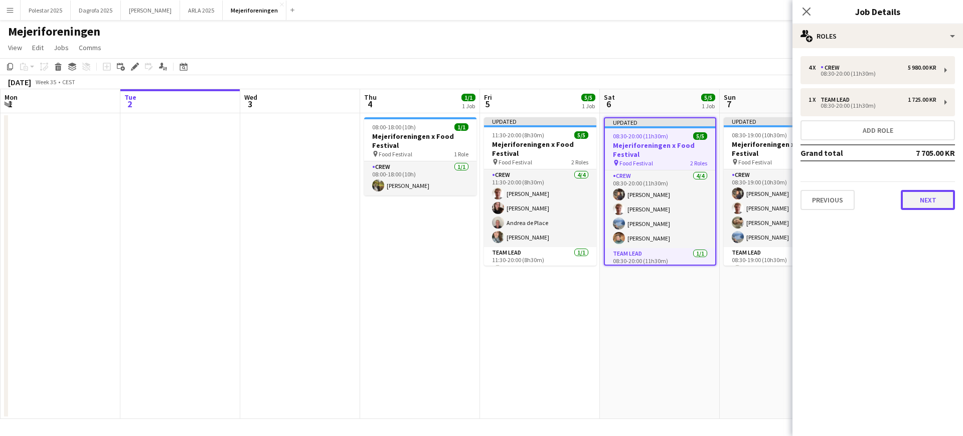
click at [933, 197] on button "Next" at bounding box center [927, 200] width 54 height 20
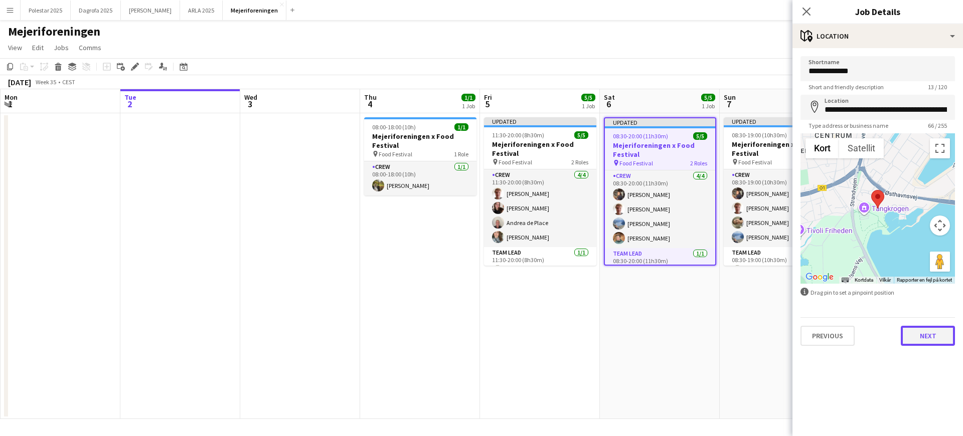
click at [936, 333] on button "Next" at bounding box center [927, 336] width 54 height 20
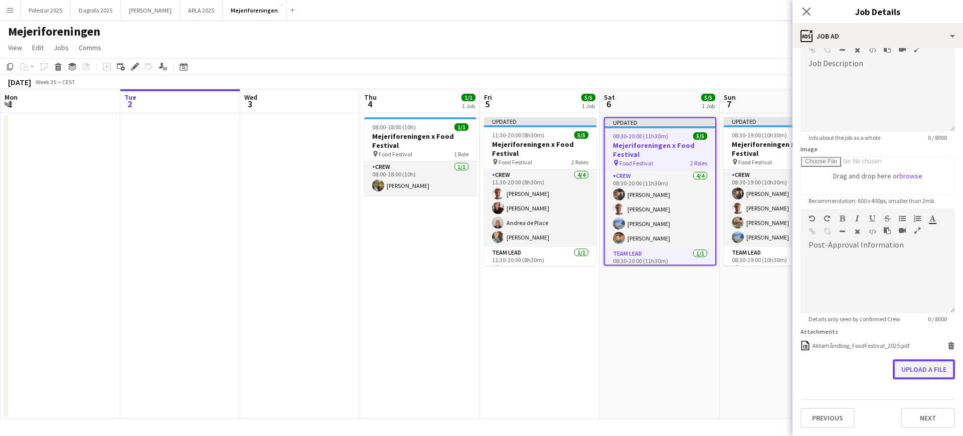
scroll to position [68, 0]
click at [911, 333] on form "**********" at bounding box center [877, 208] width 170 height 440
click at [910, 373] on button "Upload a file" at bounding box center [923, 369] width 62 height 20
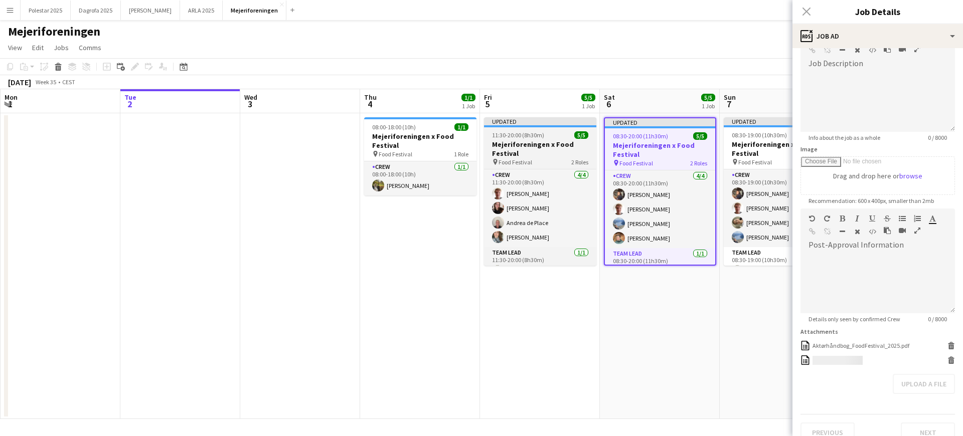
click at [519, 118] on div "Updated" at bounding box center [540, 121] width 112 height 8
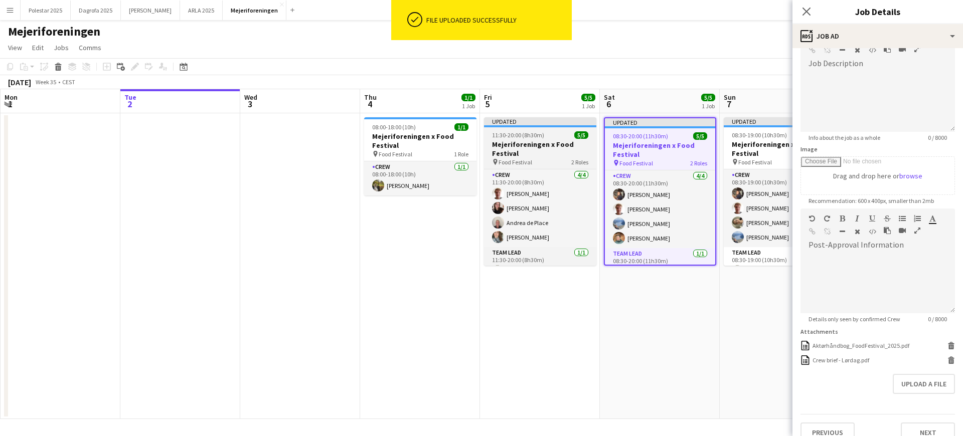
click at [542, 124] on div "Updated" at bounding box center [540, 121] width 112 height 8
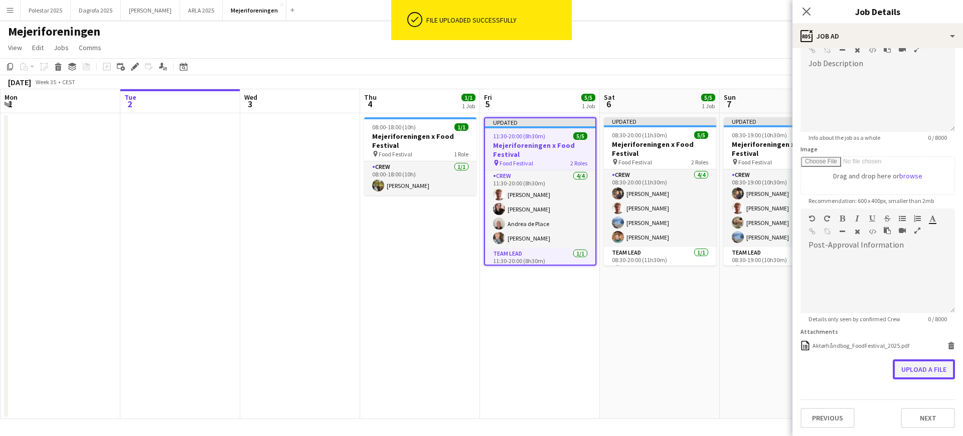
click at [908, 371] on button "Upload a file" at bounding box center [923, 369] width 62 height 20
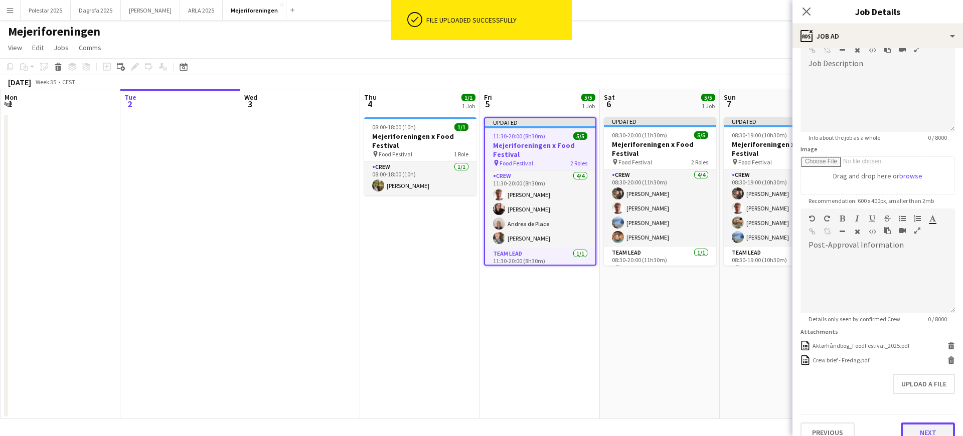
click at [935, 432] on button "Next" at bounding box center [927, 433] width 54 height 20
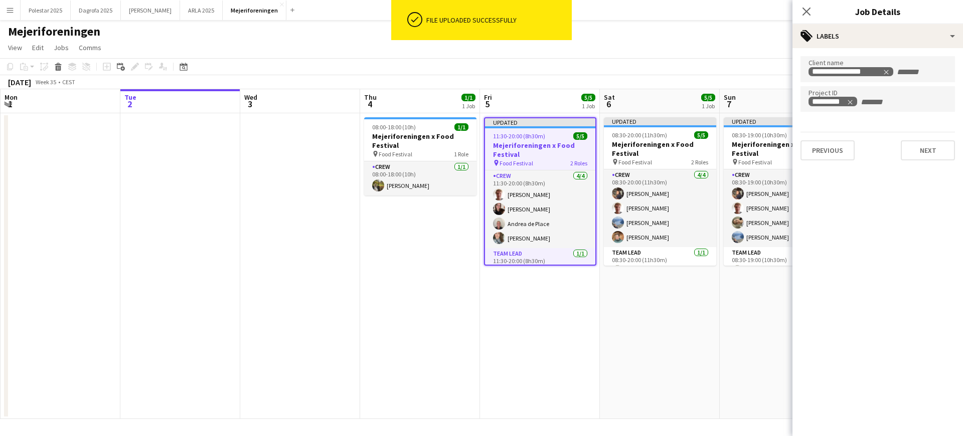
scroll to position [0, 0]
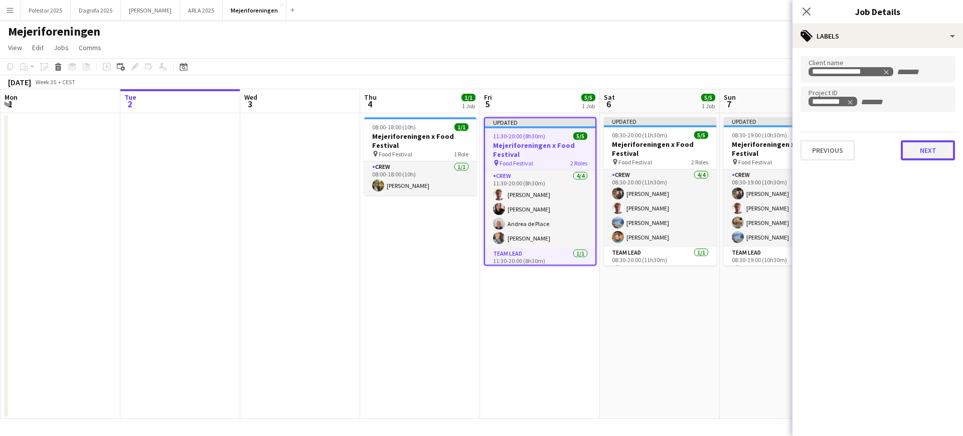
click at [935, 154] on button "Next" at bounding box center [927, 150] width 54 height 20
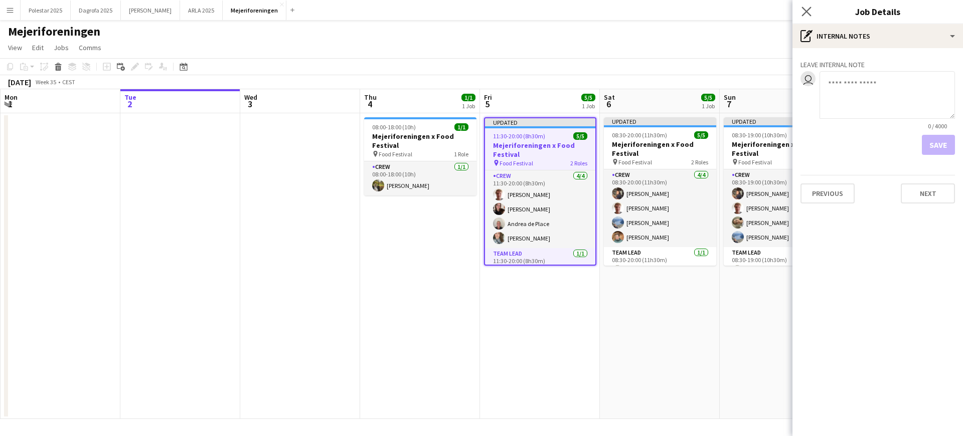
click at [804, 6] on app-icon "Close pop-in" at bounding box center [806, 12] width 15 height 15
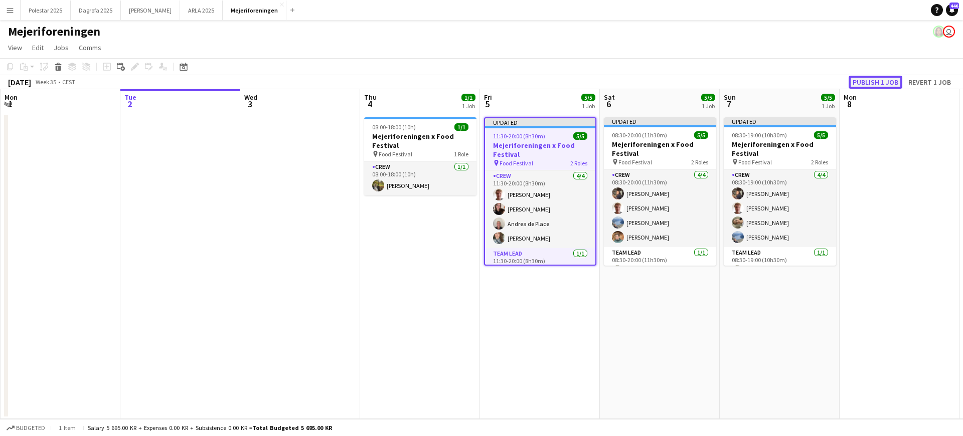
click at [878, 77] on button "Publish 1 job" at bounding box center [875, 82] width 54 height 13
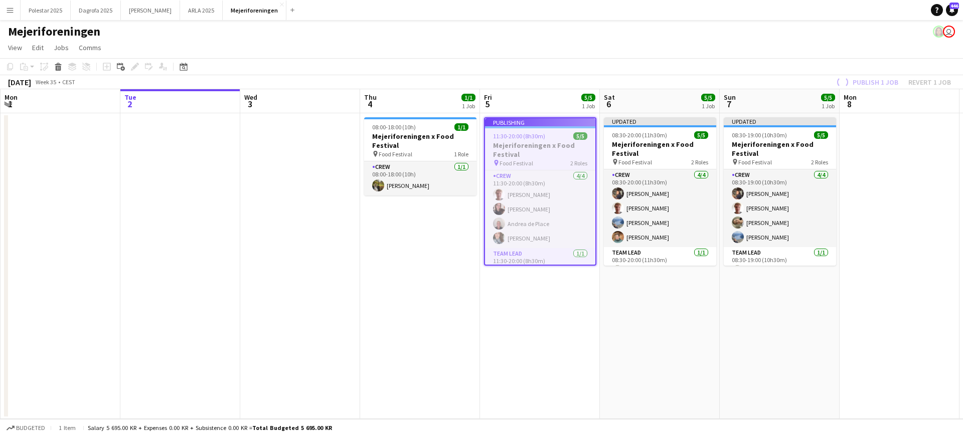
click at [665, 104] on app-board-header-date "Sat 6 5/5 1 Job" at bounding box center [660, 101] width 120 height 24
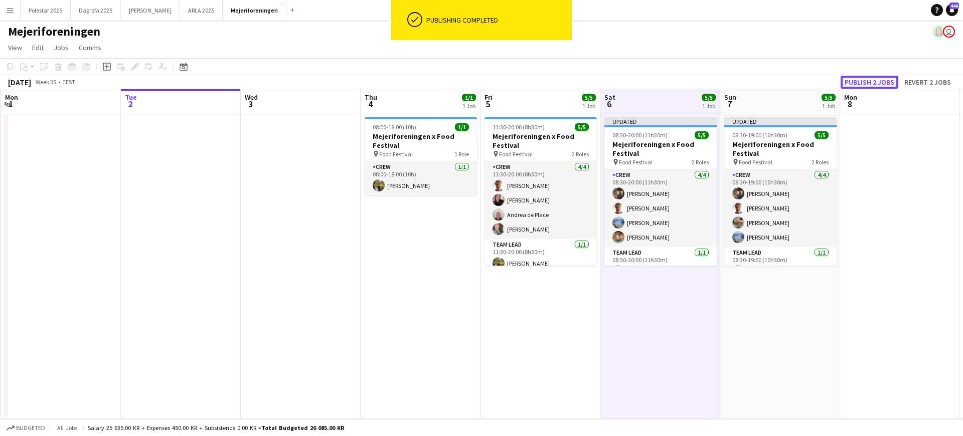
click at [882, 81] on button "Publish 2 jobs" at bounding box center [869, 82] width 58 height 13
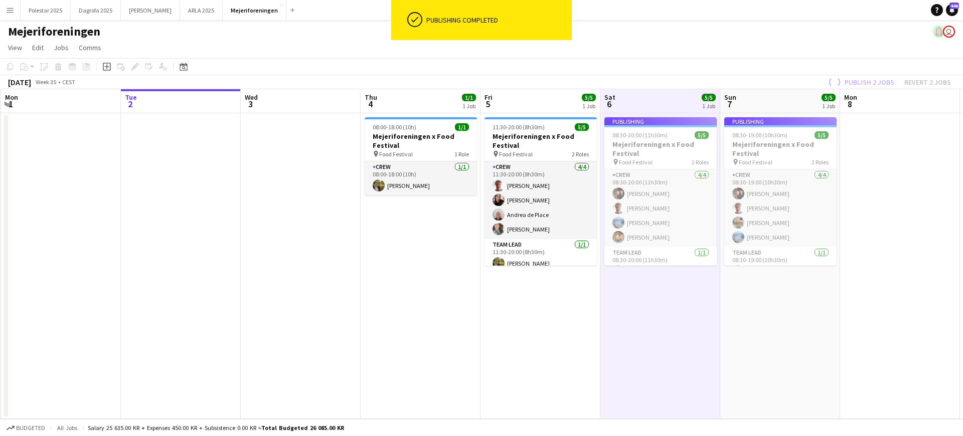
click at [748, 101] on app-board-header-date "Sun 7 5/5 1 Job" at bounding box center [780, 101] width 120 height 24
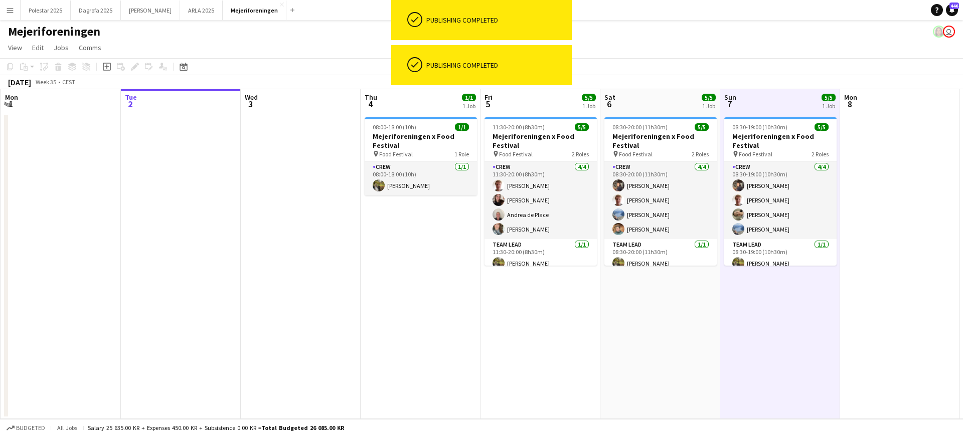
click at [425, 97] on app-board-header-date "Thu 4 1/1 1 Job" at bounding box center [420, 101] width 120 height 24
